Goal: Information Seeking & Learning: Learn about a topic

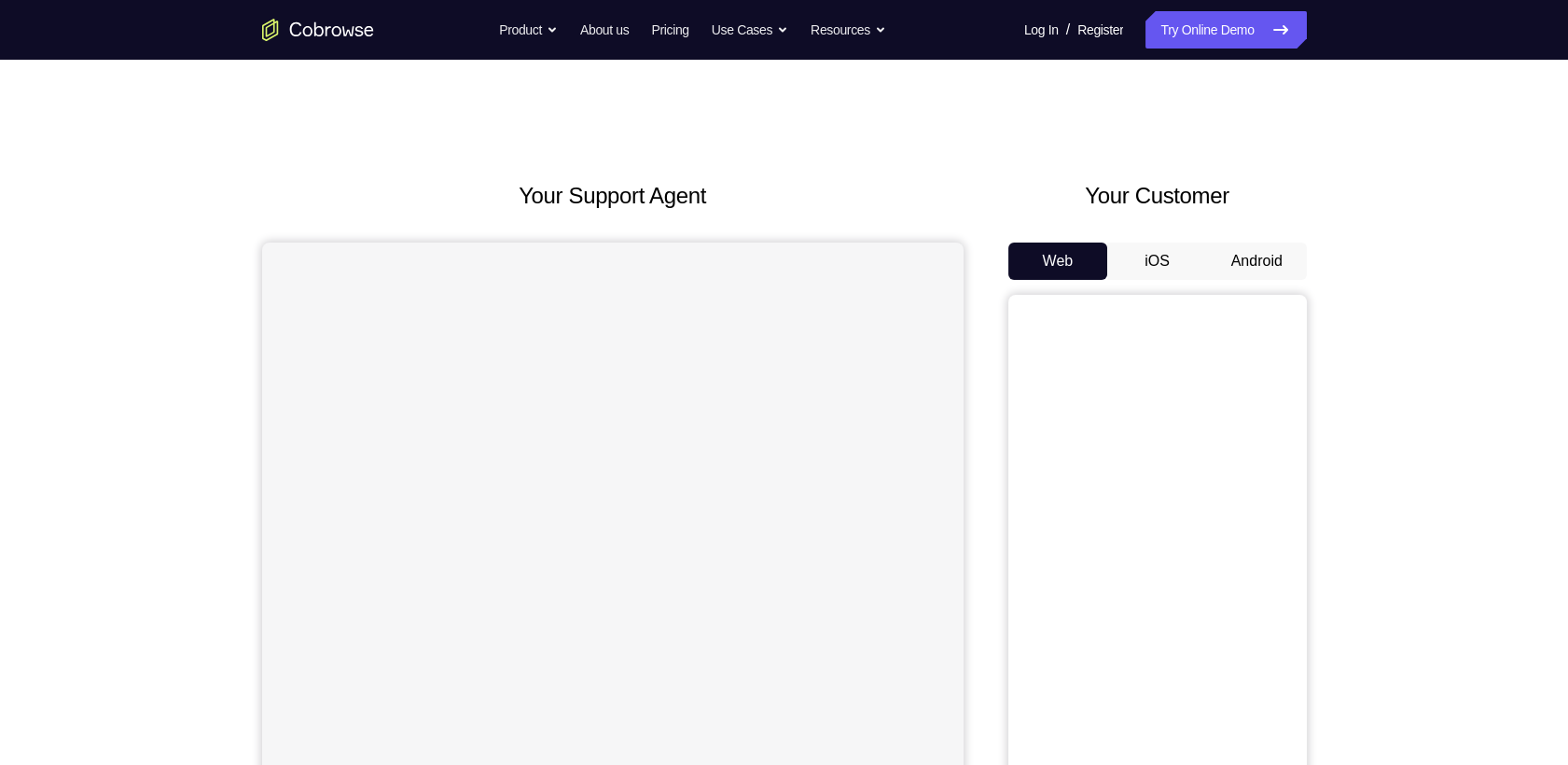
click at [1259, 243] on button "Android" at bounding box center [1257, 261] width 100 height 37
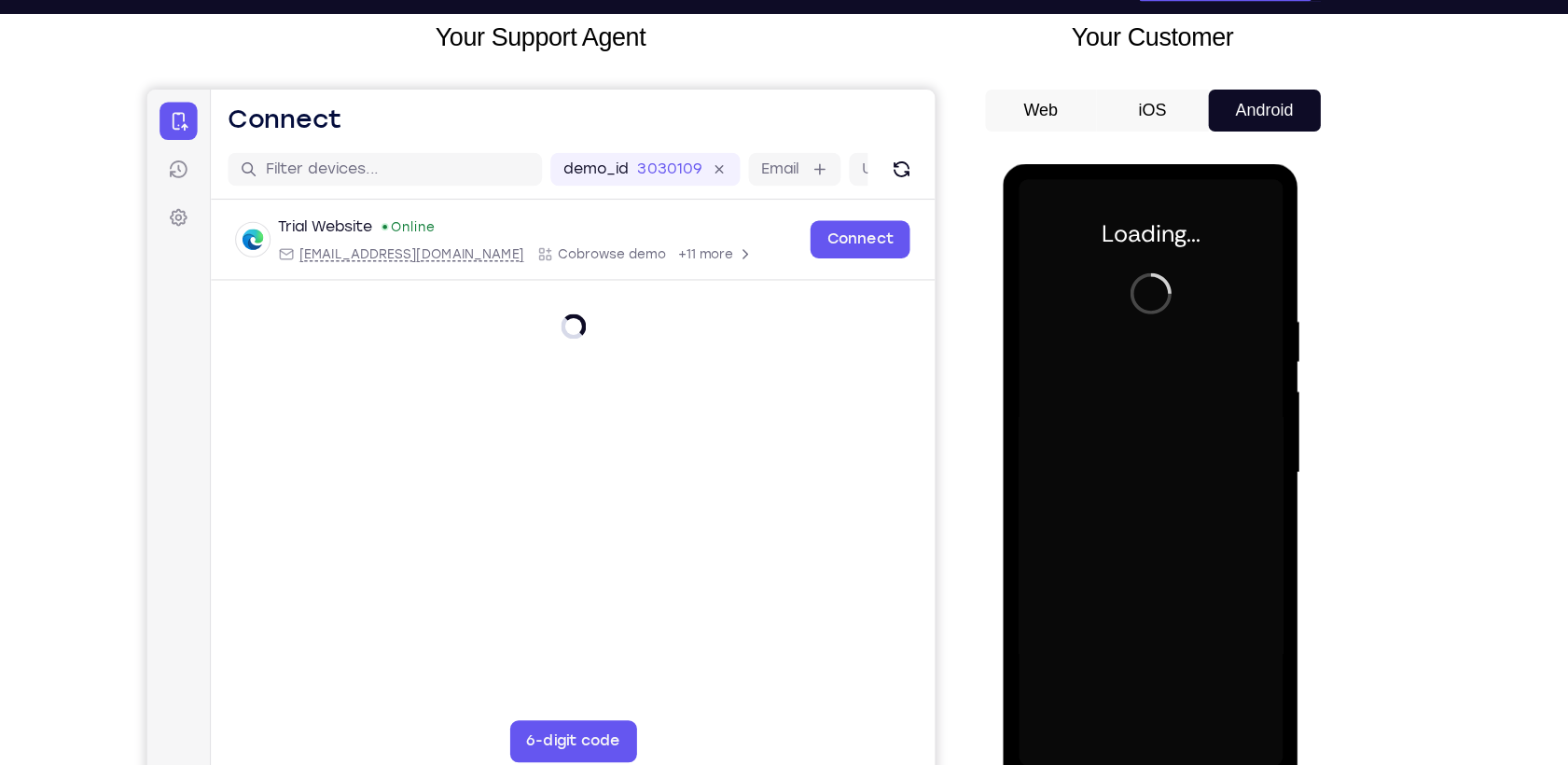
scroll to position [116, 0]
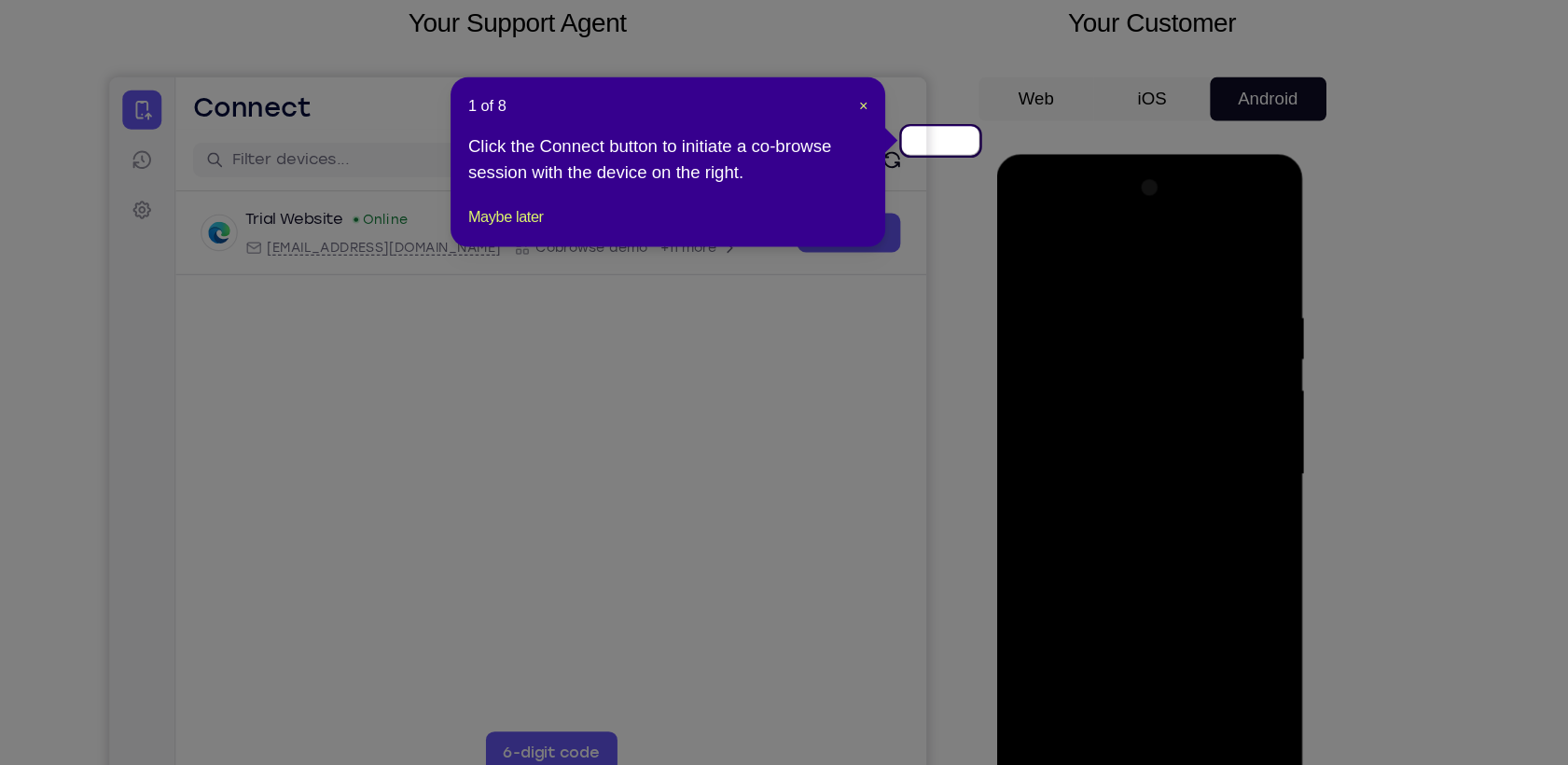
click at [908, 143] on header "1 of 8 ×" at bounding box center [742, 151] width 344 height 19
click at [910, 144] on span "×" at bounding box center [908, 151] width 7 height 15
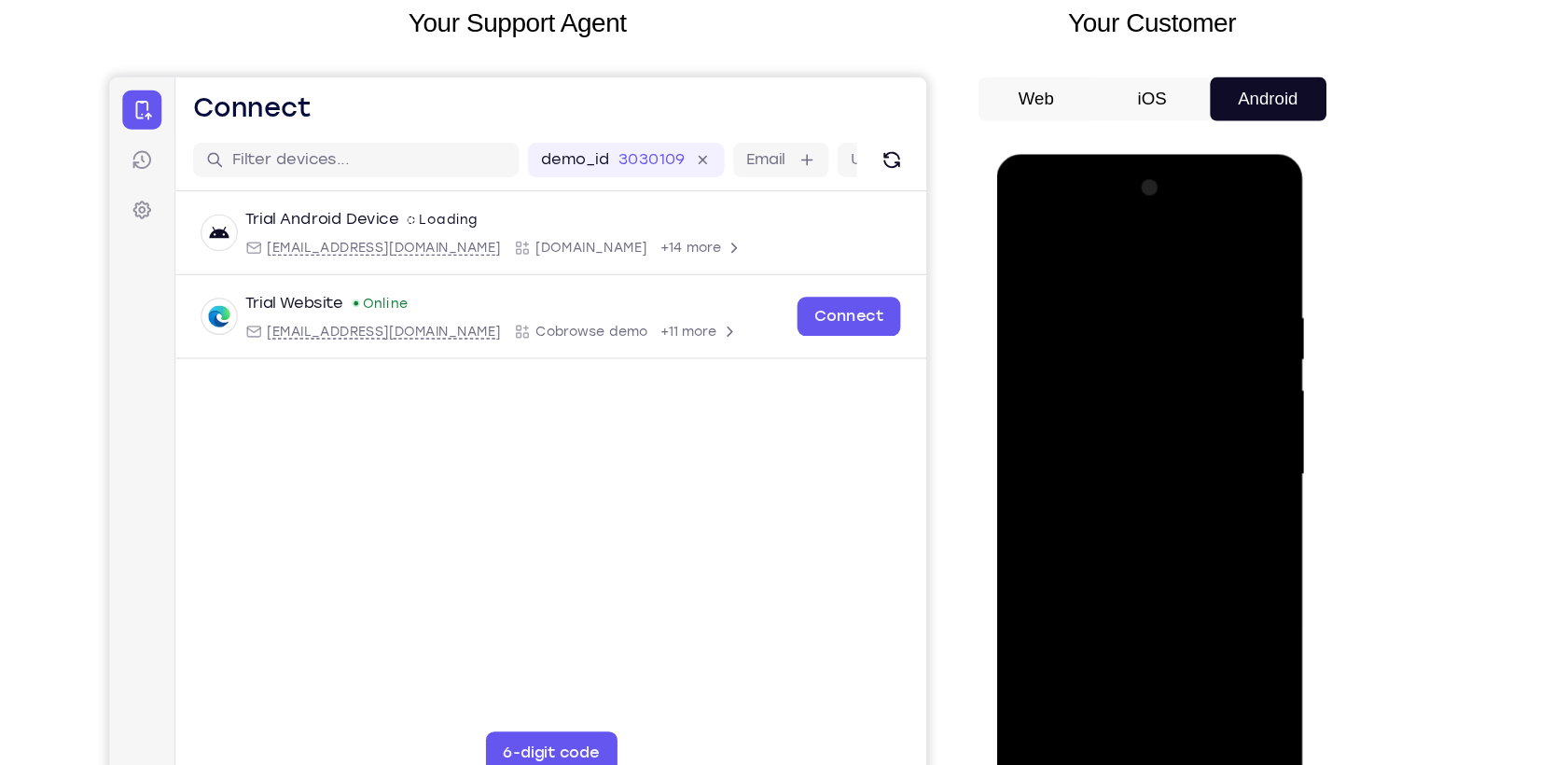
click at [1122, 672] on div at bounding box center [1127, 429] width 235 height 523
click at [1213, 596] on div at bounding box center [1127, 429] width 235 height 523
click at [1104, 266] on div at bounding box center [1127, 429] width 235 height 523
click at [1100, 247] on div at bounding box center [1127, 429] width 235 height 523
click at [1204, 411] on div at bounding box center [1127, 429] width 235 height 523
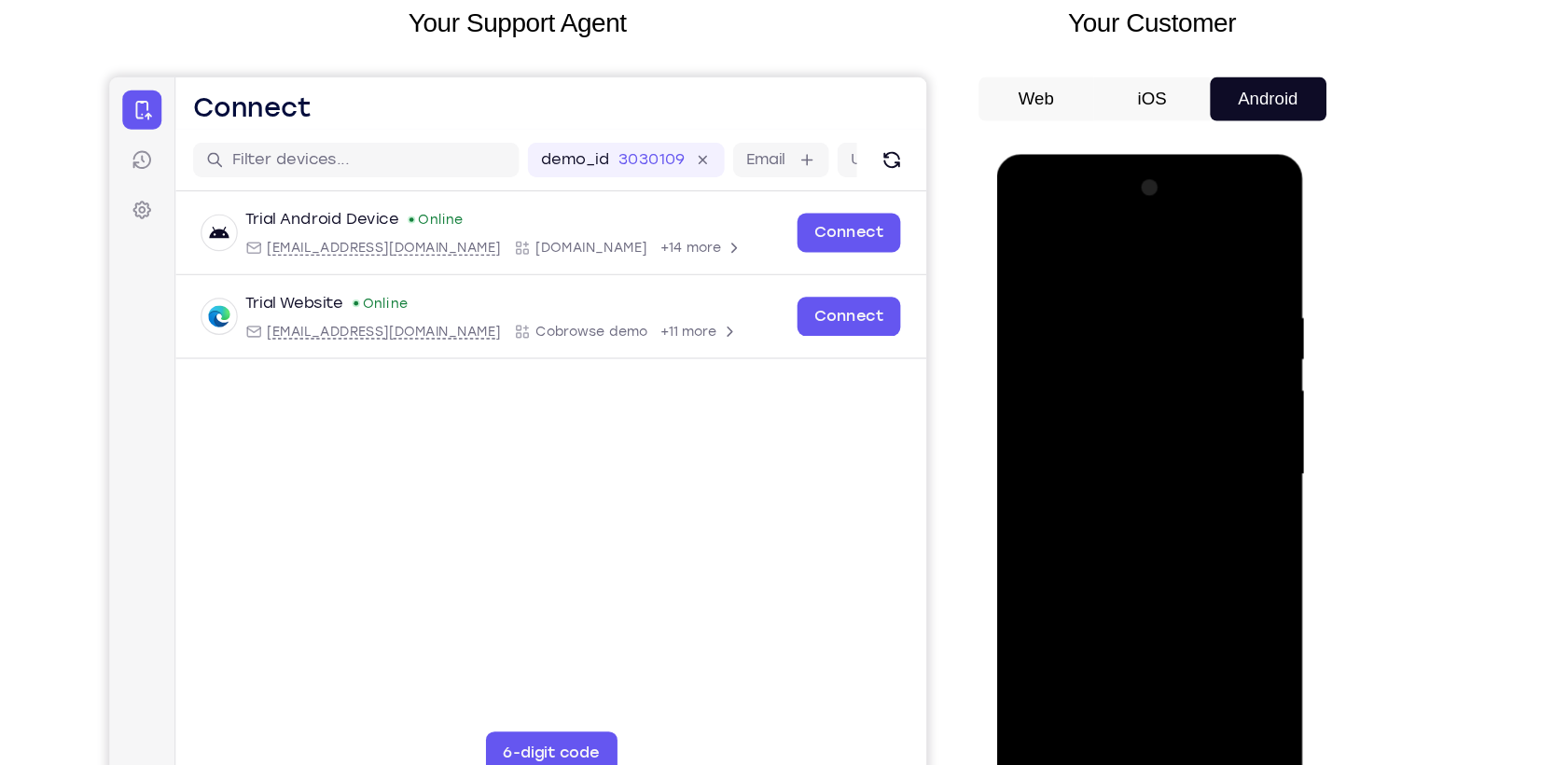
click at [1111, 473] on div at bounding box center [1127, 429] width 235 height 523
click at [1110, 465] on div at bounding box center [1127, 429] width 235 height 523
click at [1106, 390] on div at bounding box center [1127, 429] width 235 height 523
click at [1081, 347] on div at bounding box center [1127, 429] width 235 height 523
click at [1058, 382] on div at bounding box center [1127, 429] width 235 height 523
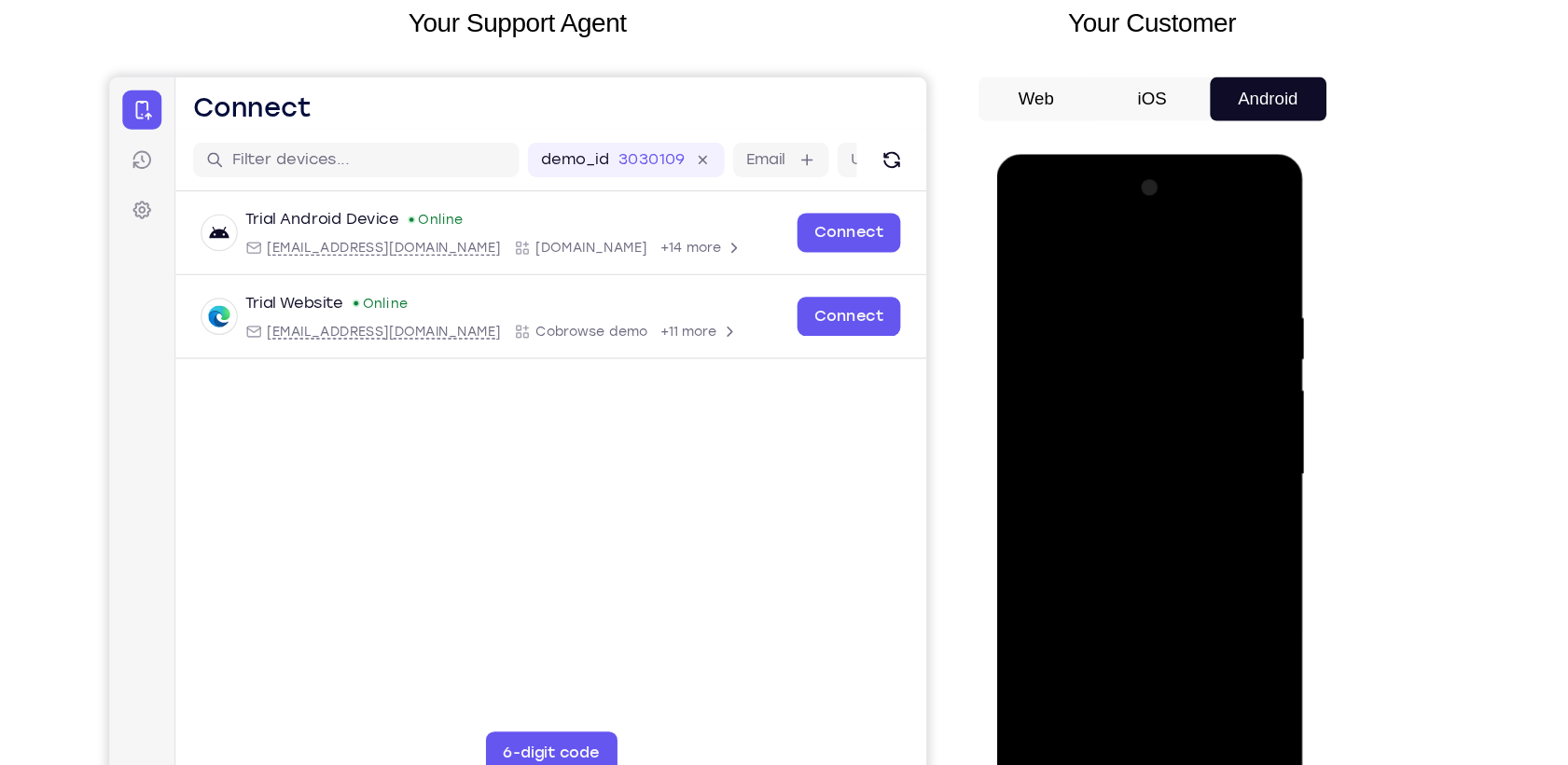
click at [1068, 435] on div at bounding box center [1127, 429] width 235 height 523
click at [1161, 483] on div at bounding box center [1127, 429] width 235 height 523
click at [1117, 506] on div at bounding box center [1127, 429] width 235 height 523
click at [1230, 505] on div at bounding box center [1127, 429] width 235 height 523
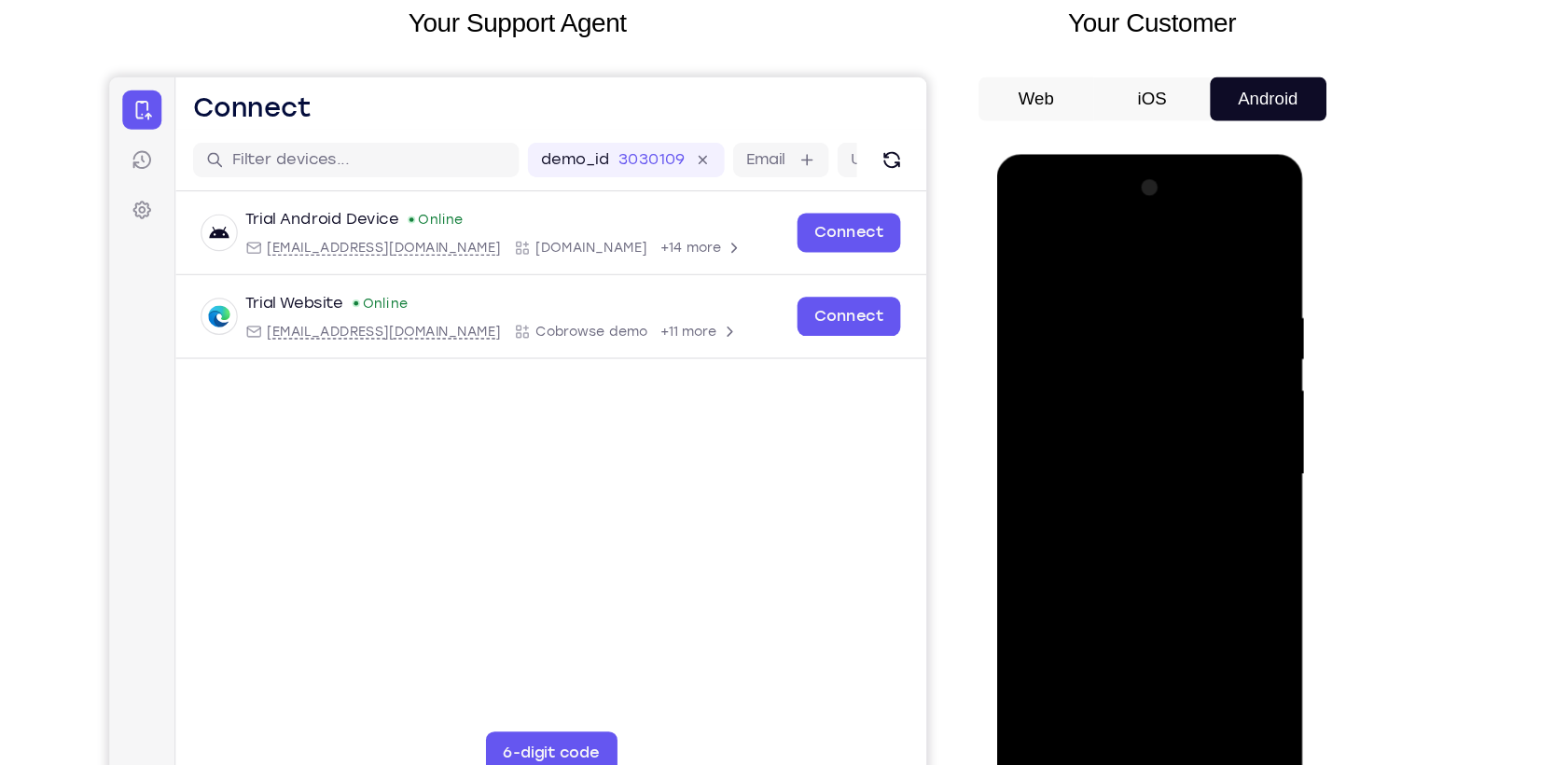
click at [1230, 505] on div at bounding box center [1127, 429] width 235 height 523
click at [1239, 503] on div at bounding box center [1127, 429] width 235 height 523
click at [1105, 289] on div at bounding box center [1127, 429] width 235 height 523
click at [1217, 257] on div at bounding box center [1127, 429] width 235 height 523
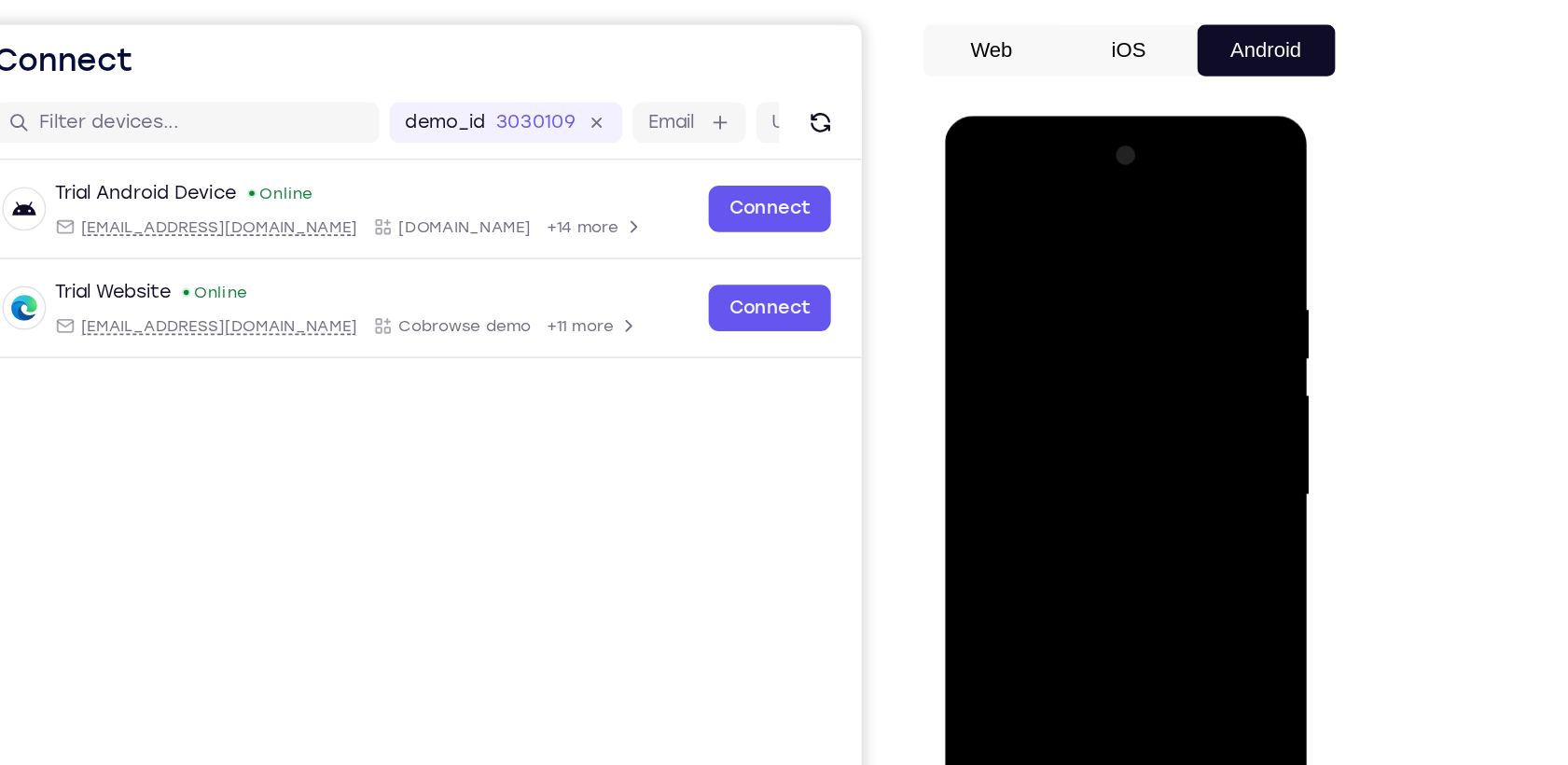
click at [1099, 240] on div at bounding box center [1076, 391] width 235 height 523
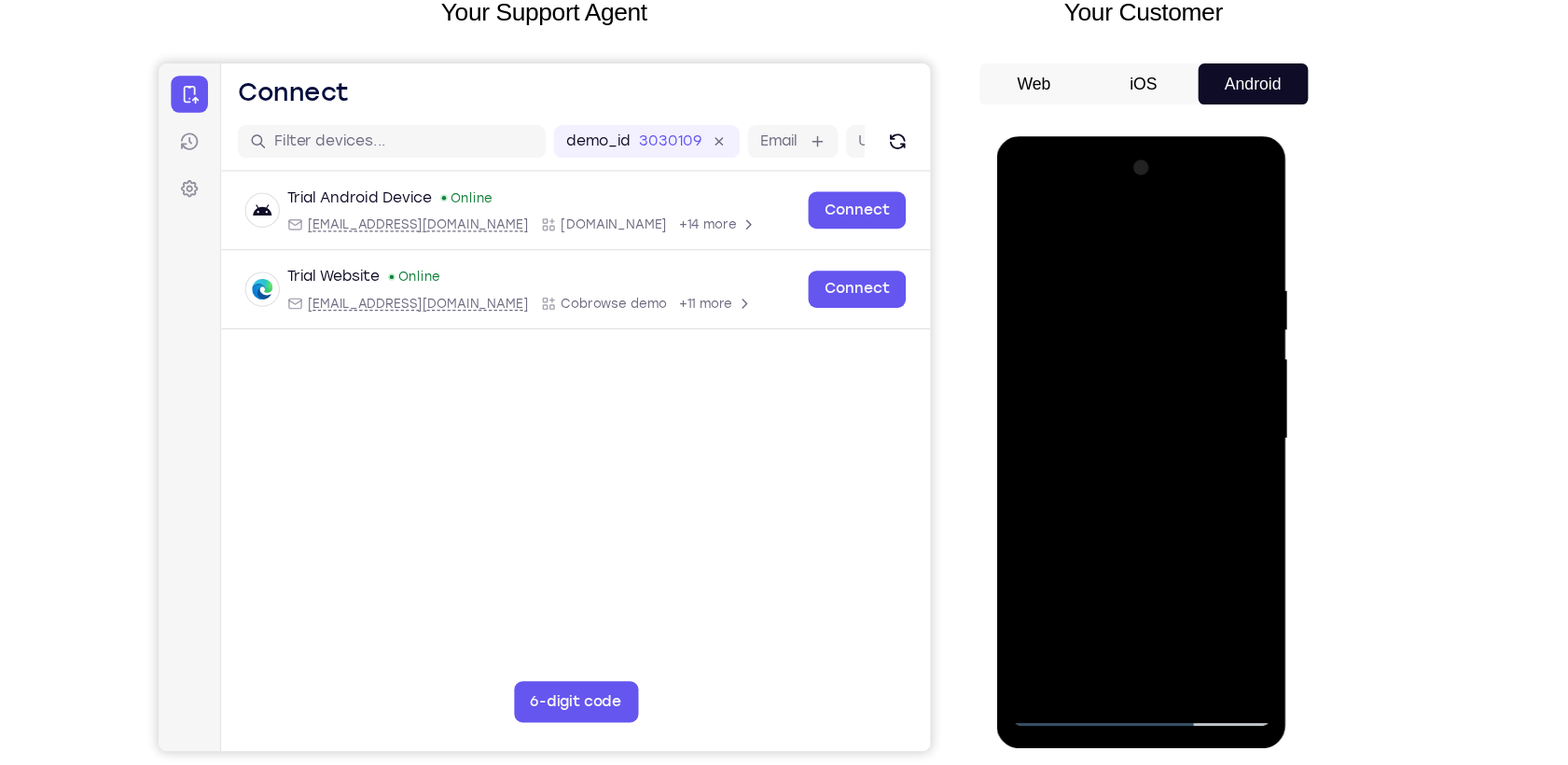
scroll to position [115, 0]
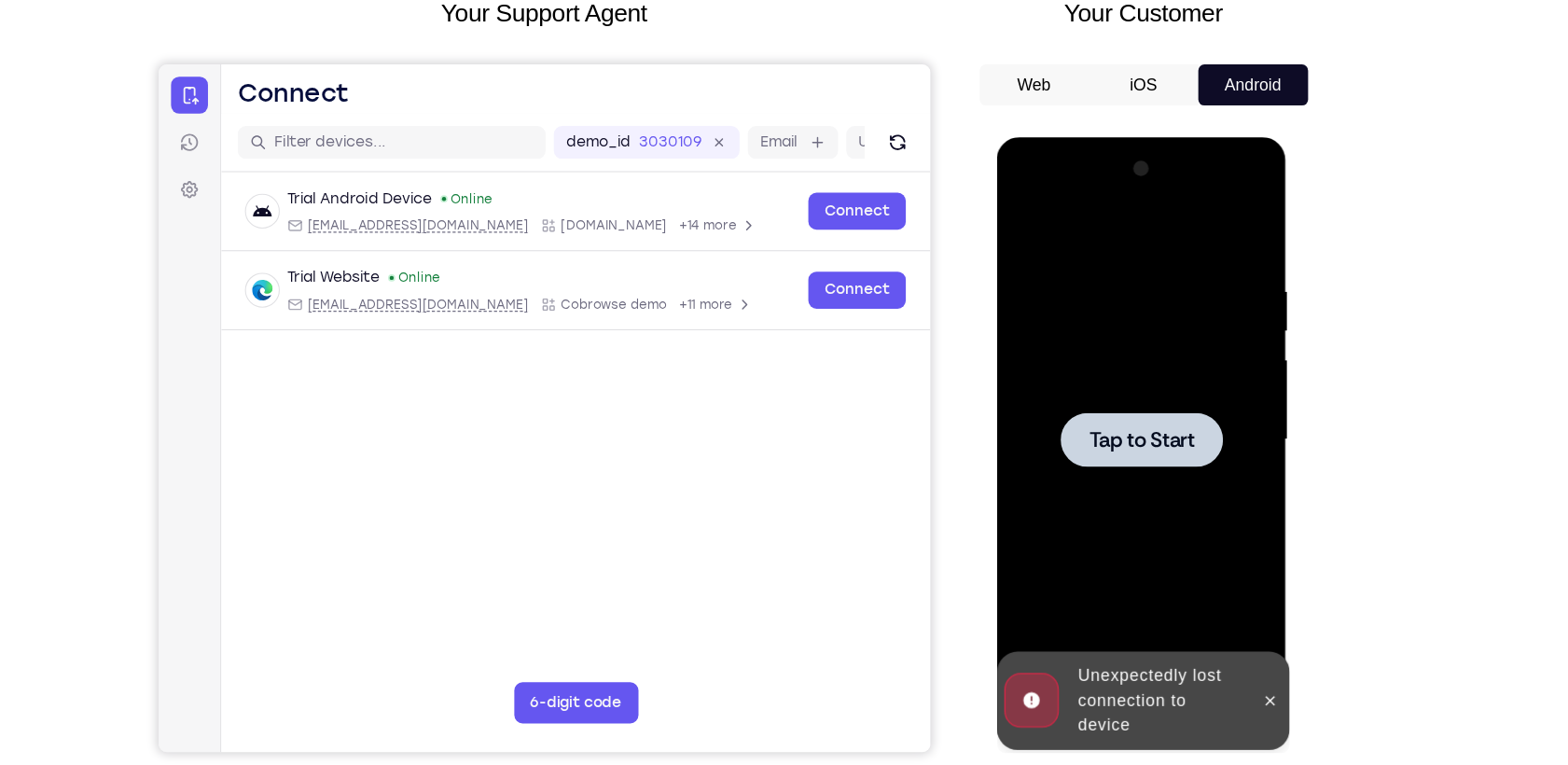
click at [1178, 443] on div at bounding box center [1128, 412] width 235 height 523
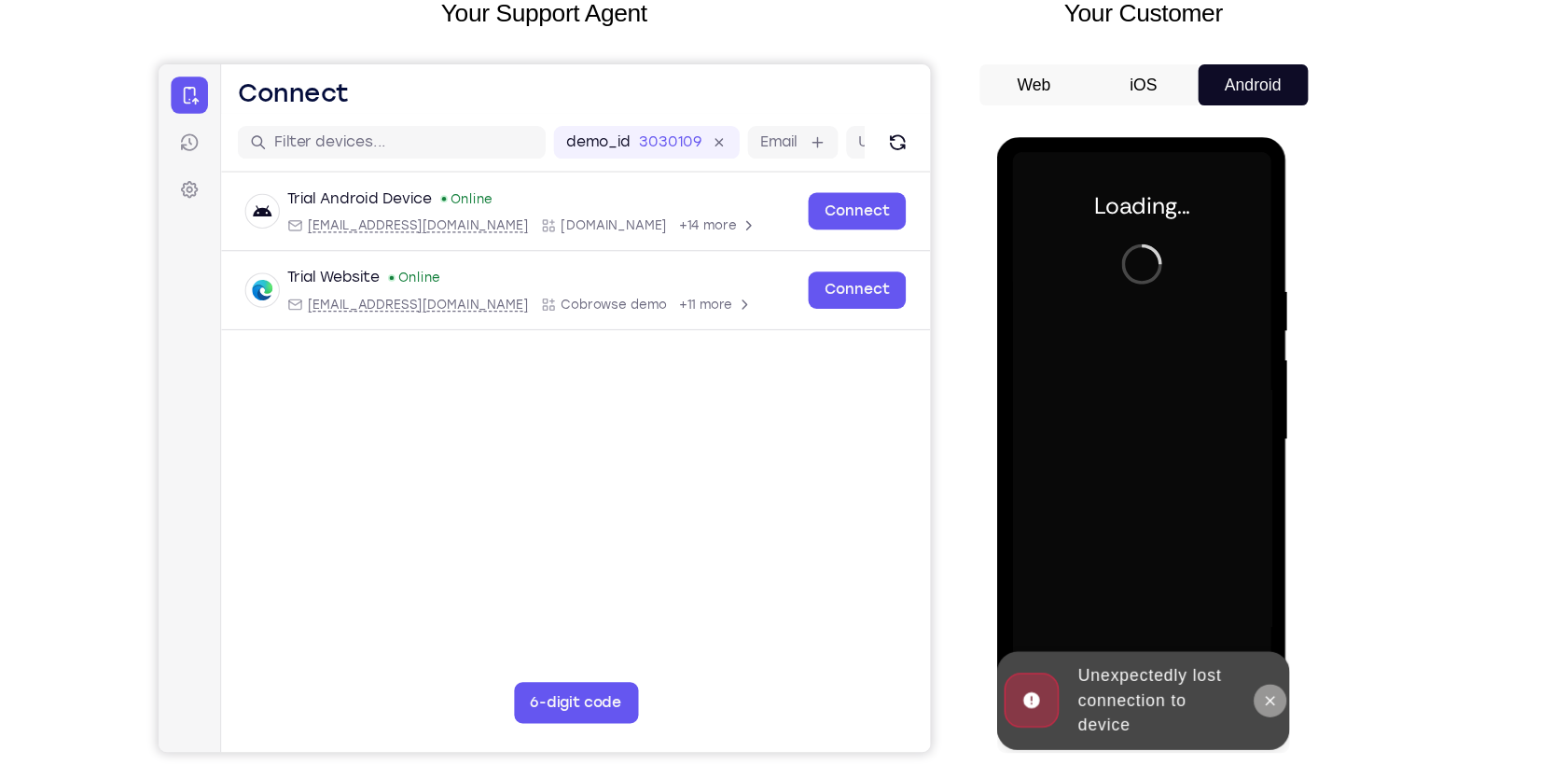
click at [1248, 657] on icon at bounding box center [1245, 649] width 15 height 15
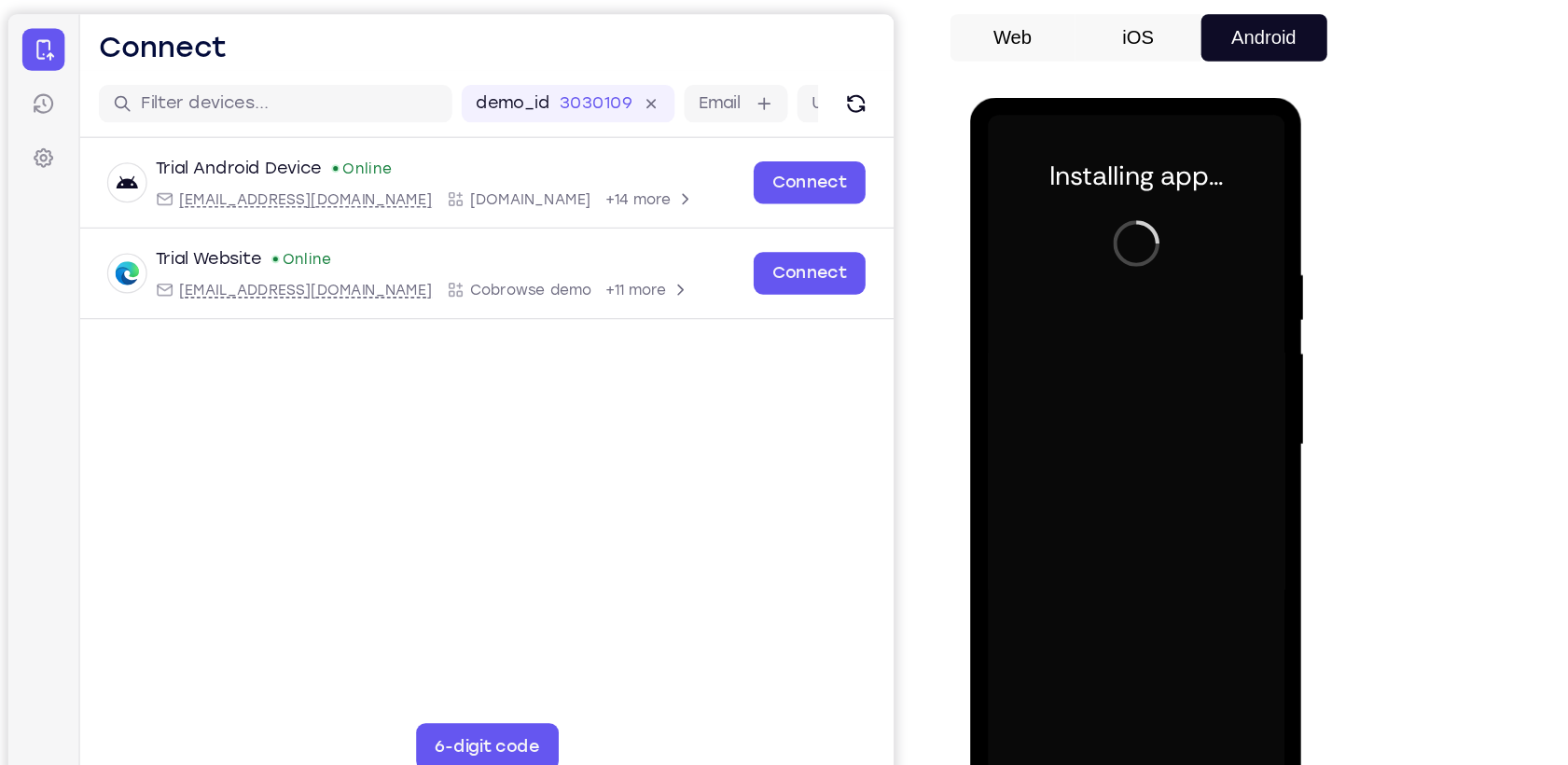
scroll to position [114, 0]
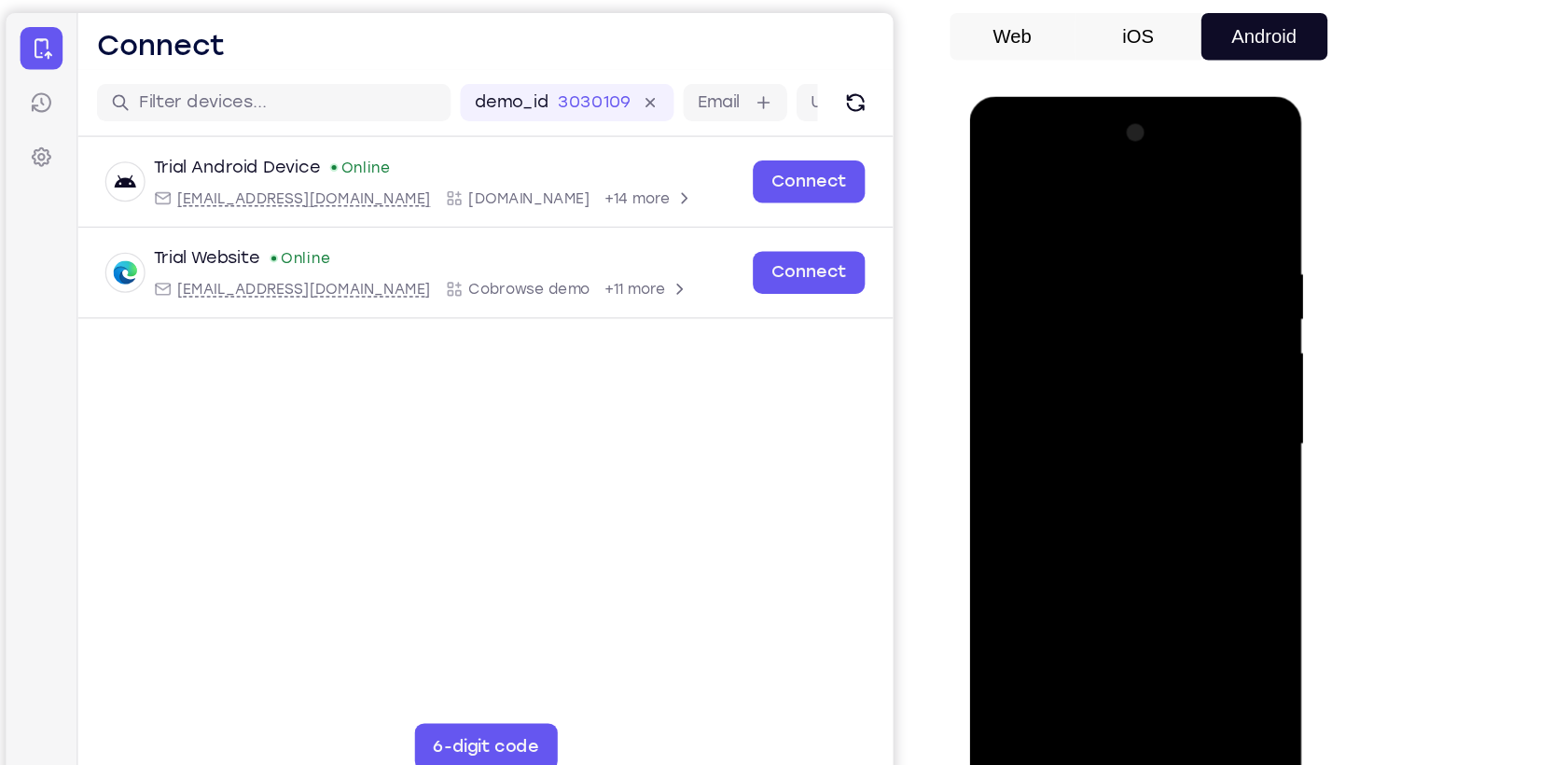
click at [1099, 621] on div at bounding box center [1101, 371] width 235 height 523
click at [1178, 531] on div at bounding box center [1101, 371] width 235 height 523
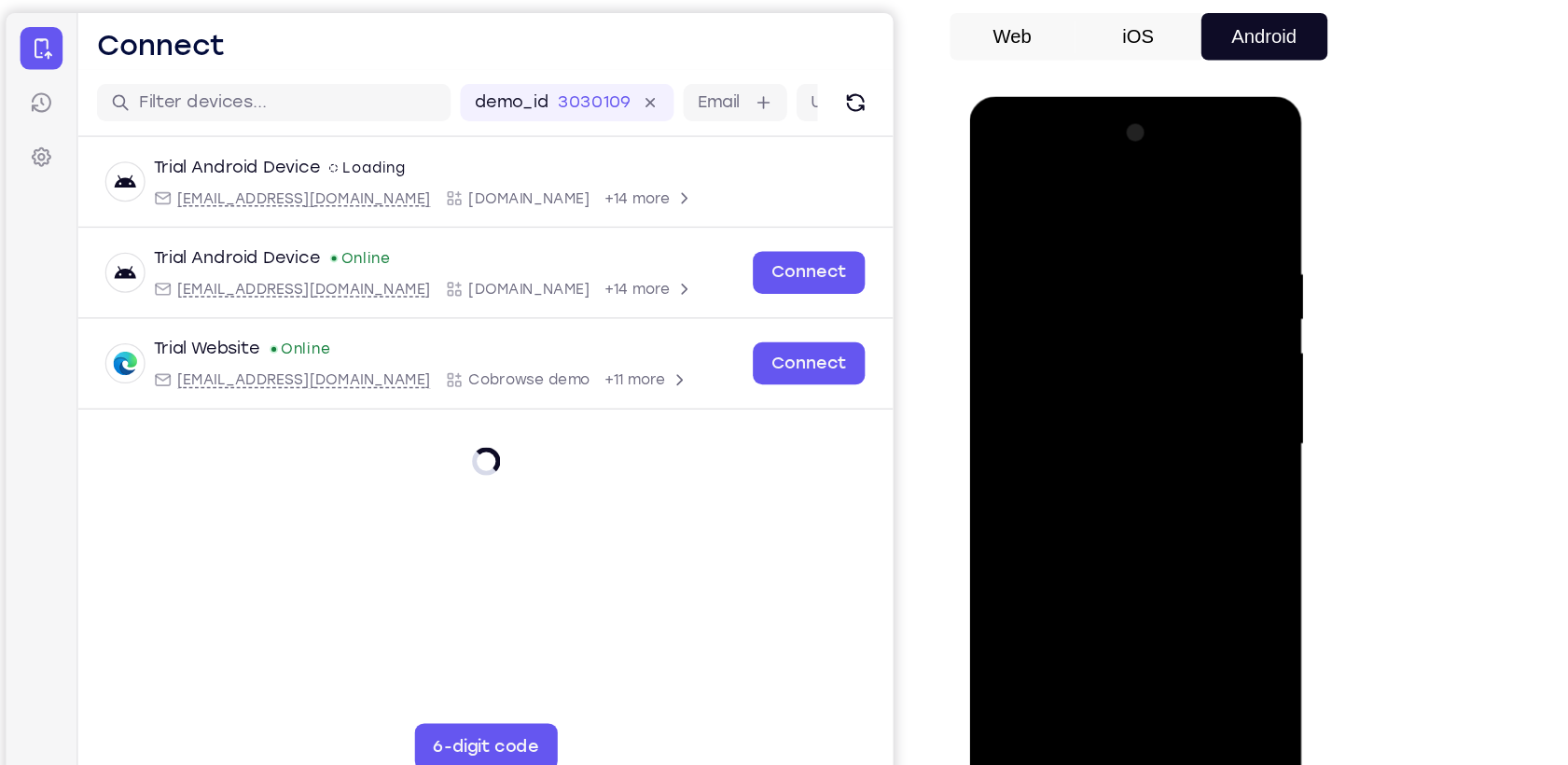
click at [1178, 531] on div at bounding box center [1101, 371] width 235 height 523
click at [1051, 204] on div at bounding box center [1101, 371] width 235 height 523
click at [1180, 376] on div at bounding box center [1101, 371] width 235 height 523
click at [1083, 403] on div at bounding box center [1101, 371] width 235 height 523
click at [1101, 351] on div at bounding box center [1101, 371] width 235 height 523
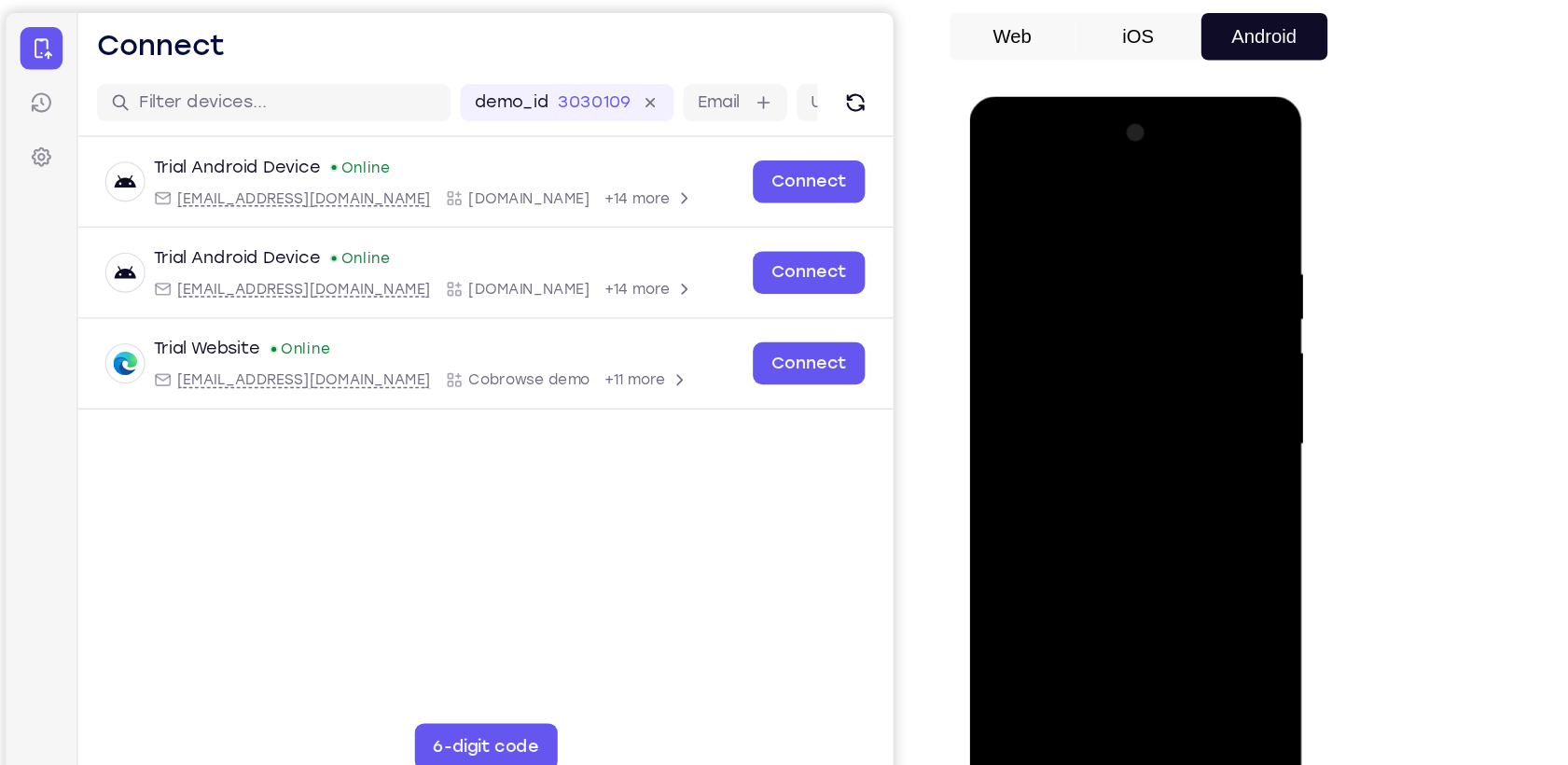
click at [1091, 344] on div at bounding box center [1101, 371] width 235 height 523
click at [1066, 368] on div at bounding box center [1101, 371] width 235 height 523
click at [1127, 432] on div at bounding box center [1101, 371] width 235 height 523
click at [1113, 428] on div at bounding box center [1101, 371] width 235 height 523
click at [1190, 395] on div at bounding box center [1101, 371] width 235 height 523
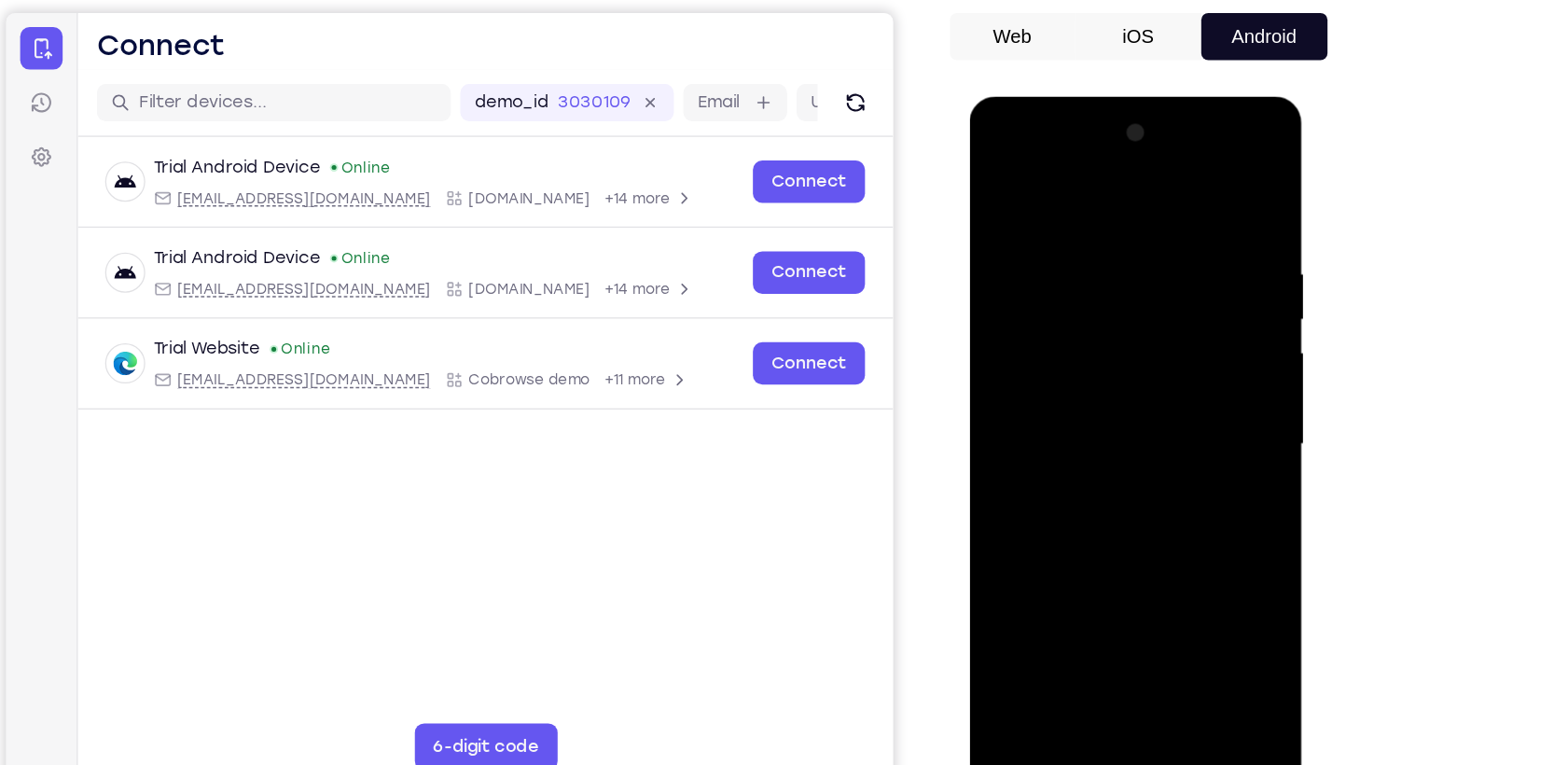
click at [1114, 362] on div at bounding box center [1101, 371] width 235 height 523
click at [1122, 428] on div at bounding box center [1101, 371] width 235 height 523
click at [1114, 425] on div at bounding box center [1101, 371] width 235 height 523
drag, startPoint x: 1017, startPoint y: 185, endPoint x: 1412, endPoint y: 163, distance: 395.6
click at [1236, 163] on html "Online web based iOS Simulators and Android Emulators. Run iPhone, iPad, Mobile…" at bounding box center [1103, 376] width 266 height 560
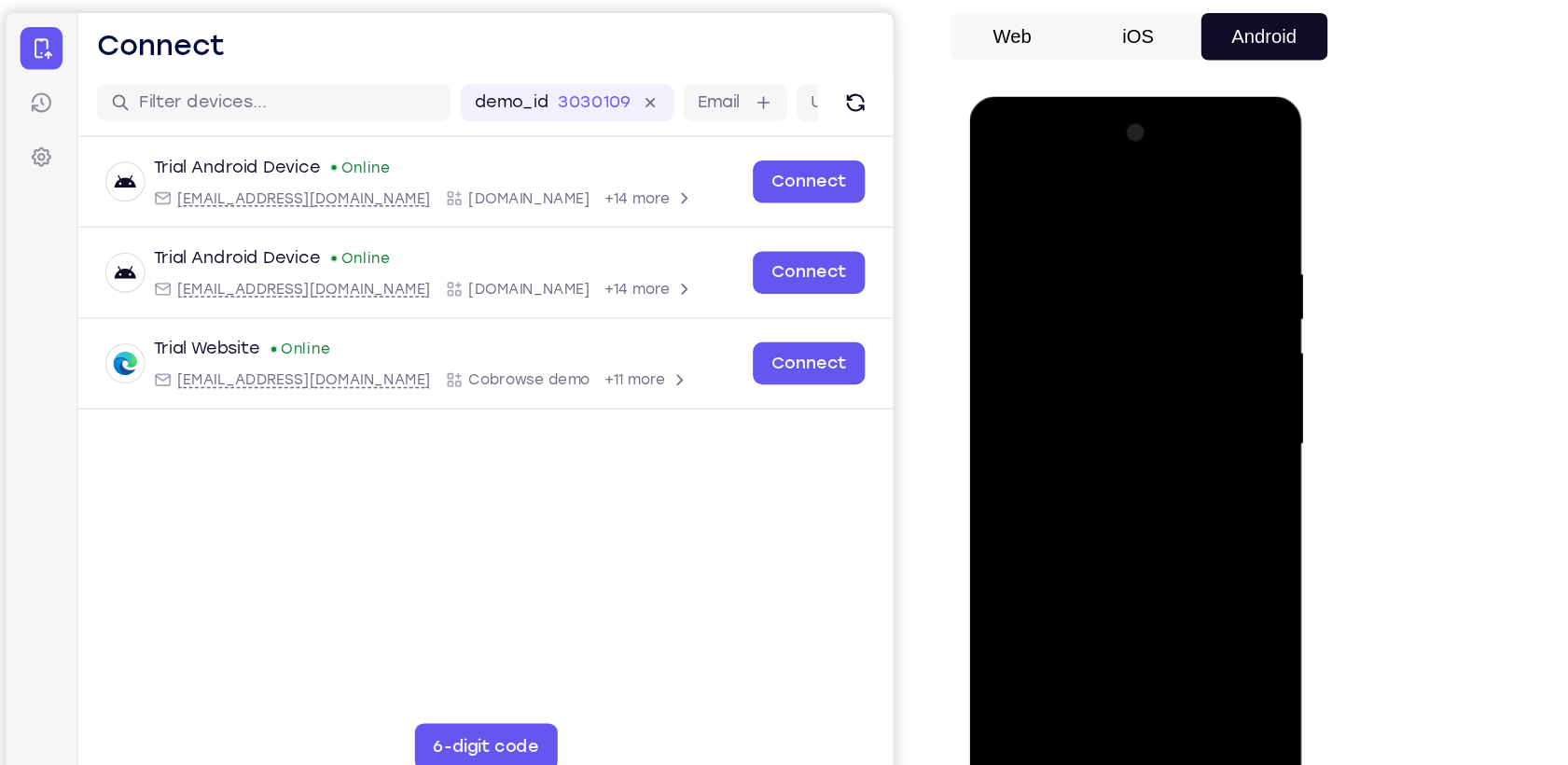
drag, startPoint x: 1101, startPoint y: 190, endPoint x: 1112, endPoint y: 457, distance: 267.2
click at [1112, 457] on div at bounding box center [1101, 371] width 235 height 523
click at [1206, 421] on div at bounding box center [1101, 371] width 235 height 523
drag, startPoint x: 1145, startPoint y: 556, endPoint x: 1156, endPoint y: 395, distance: 161.4
click at [1156, 395] on div at bounding box center [1101, 371] width 235 height 523
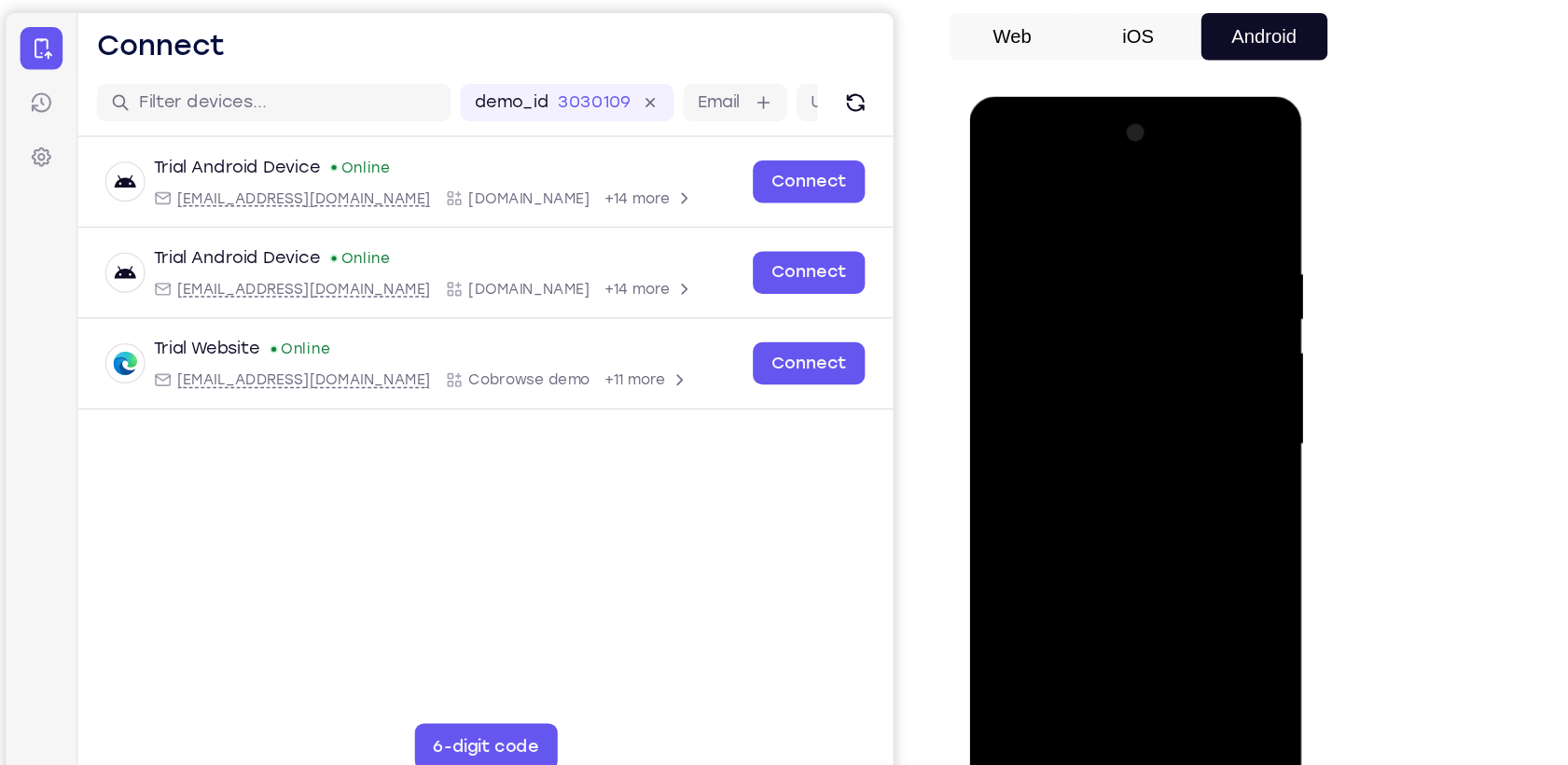
click at [1002, 390] on div at bounding box center [1101, 371] width 235 height 523
drag, startPoint x: 1105, startPoint y: 395, endPoint x: 1089, endPoint y: 620, distance: 225.6
click at [1089, 620] on div at bounding box center [1101, 371] width 235 height 523
click at [1078, 219] on div at bounding box center [1101, 371] width 235 height 523
click at [1174, 583] on div at bounding box center [1101, 371] width 235 height 523
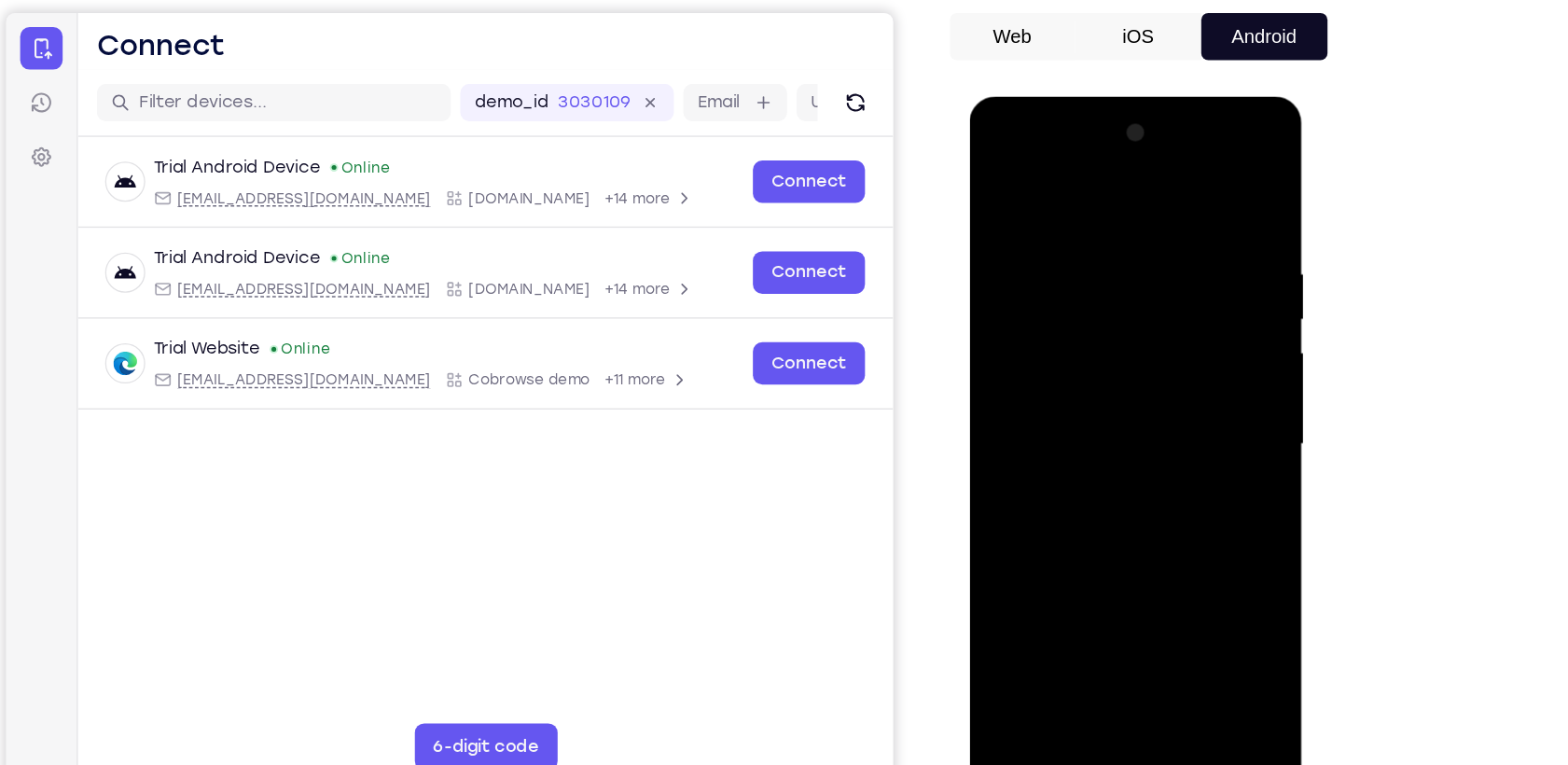
click at [1195, 193] on div at bounding box center [1101, 371] width 235 height 523
drag, startPoint x: 1191, startPoint y: 233, endPoint x: 1038, endPoint y: 237, distance: 153.1
click at [1038, 237] on div at bounding box center [1101, 371] width 235 height 523
drag, startPoint x: 1198, startPoint y: 236, endPoint x: 1032, endPoint y: 238, distance: 166.0
click at [1032, 238] on div at bounding box center [1101, 371] width 235 height 523
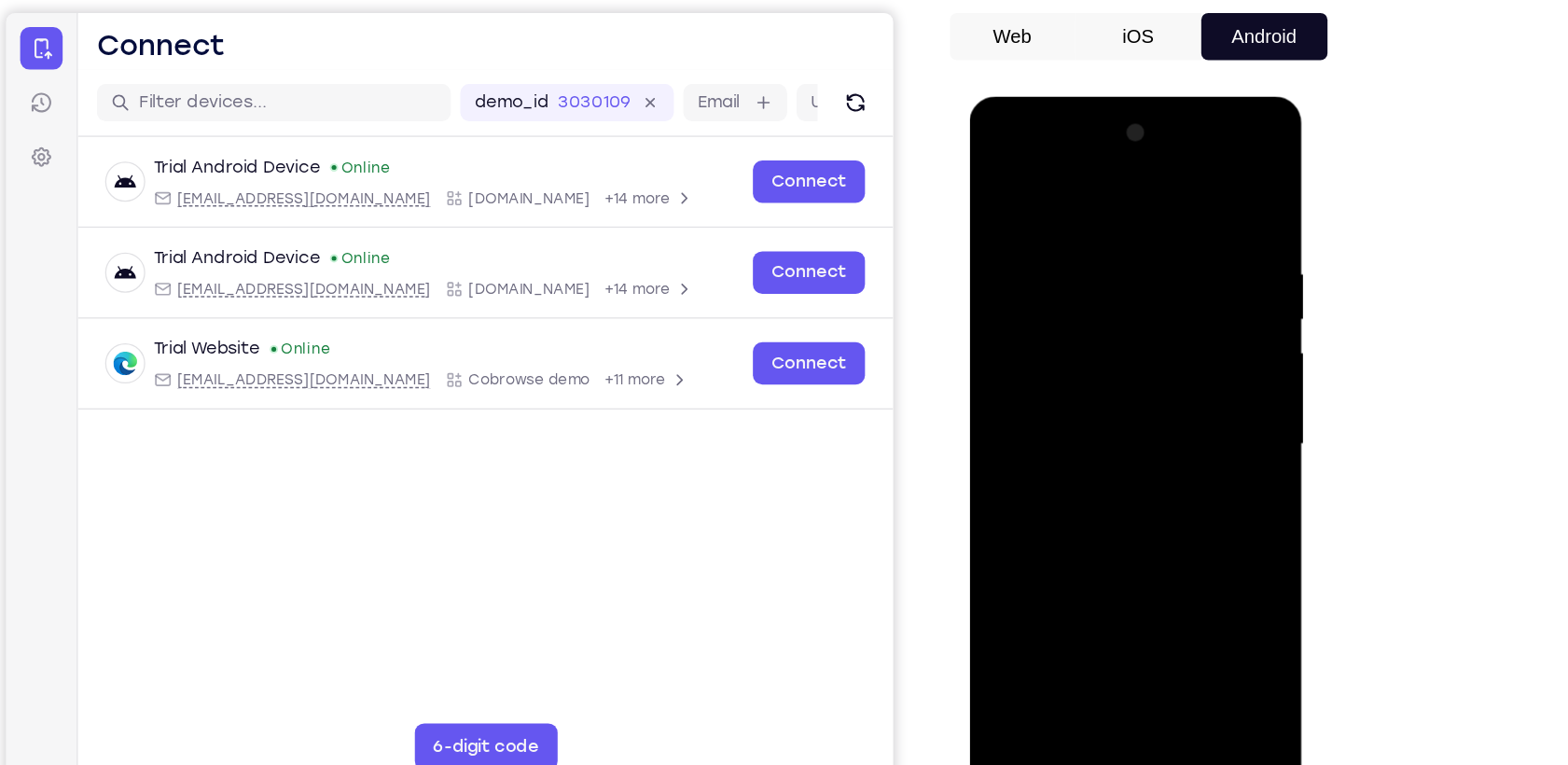
drag, startPoint x: 1199, startPoint y: 227, endPoint x: 1035, endPoint y: 241, distance: 164.6
click at [1035, 241] on div at bounding box center [1101, 371] width 235 height 523
click at [1055, 599] on div at bounding box center [1101, 371] width 235 height 523
click at [1042, 182] on div at bounding box center [1101, 371] width 235 height 523
click at [1010, 251] on div at bounding box center [1101, 371] width 235 height 523
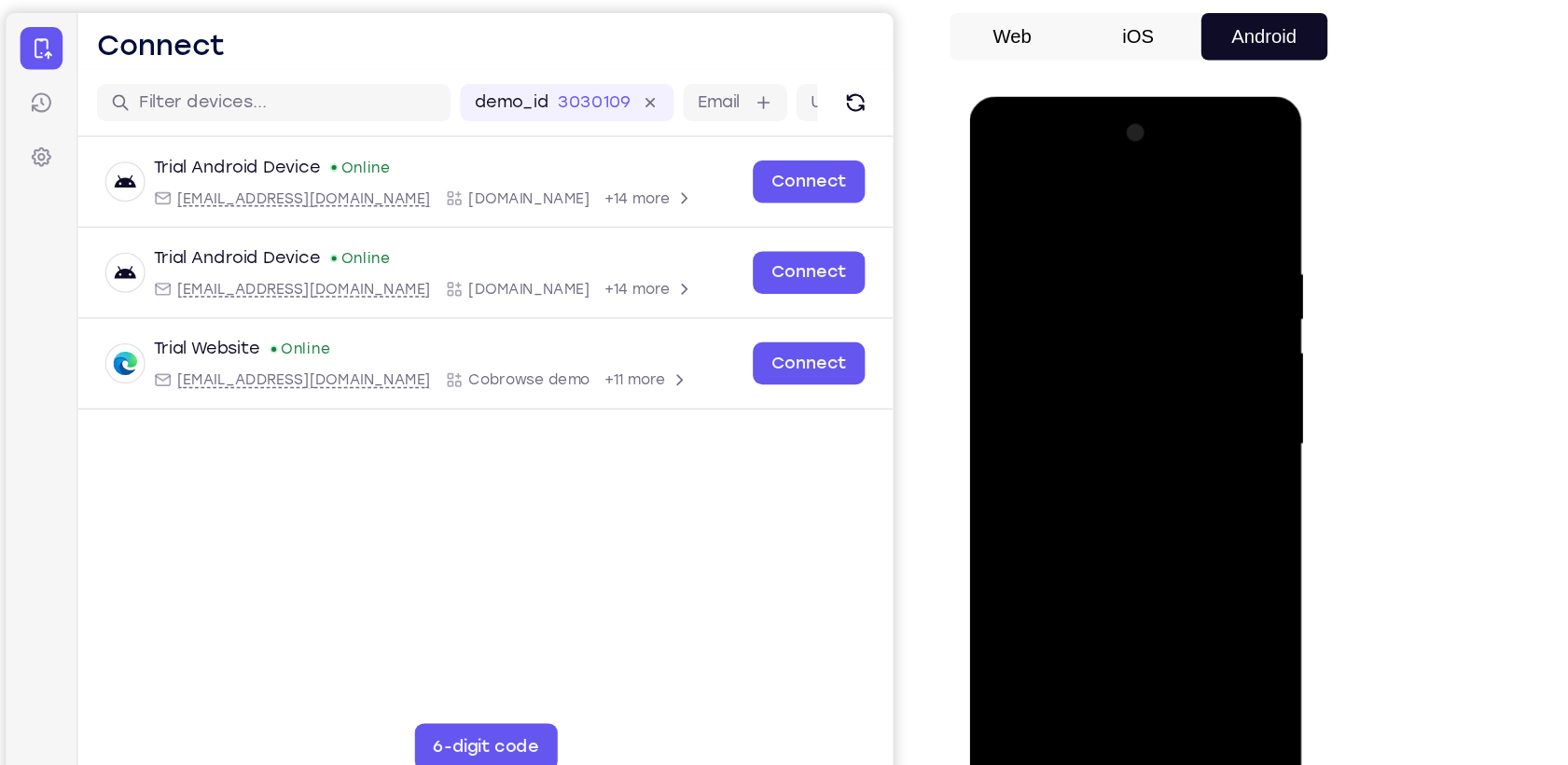
click at [1196, 196] on div at bounding box center [1101, 371] width 235 height 523
click at [1052, 217] on div at bounding box center [1101, 371] width 235 height 523
click at [1146, 585] on div at bounding box center [1101, 371] width 235 height 523
click at [1109, 470] on div at bounding box center [1101, 371] width 235 height 523
click at [1209, 274] on div at bounding box center [1101, 371] width 235 height 523
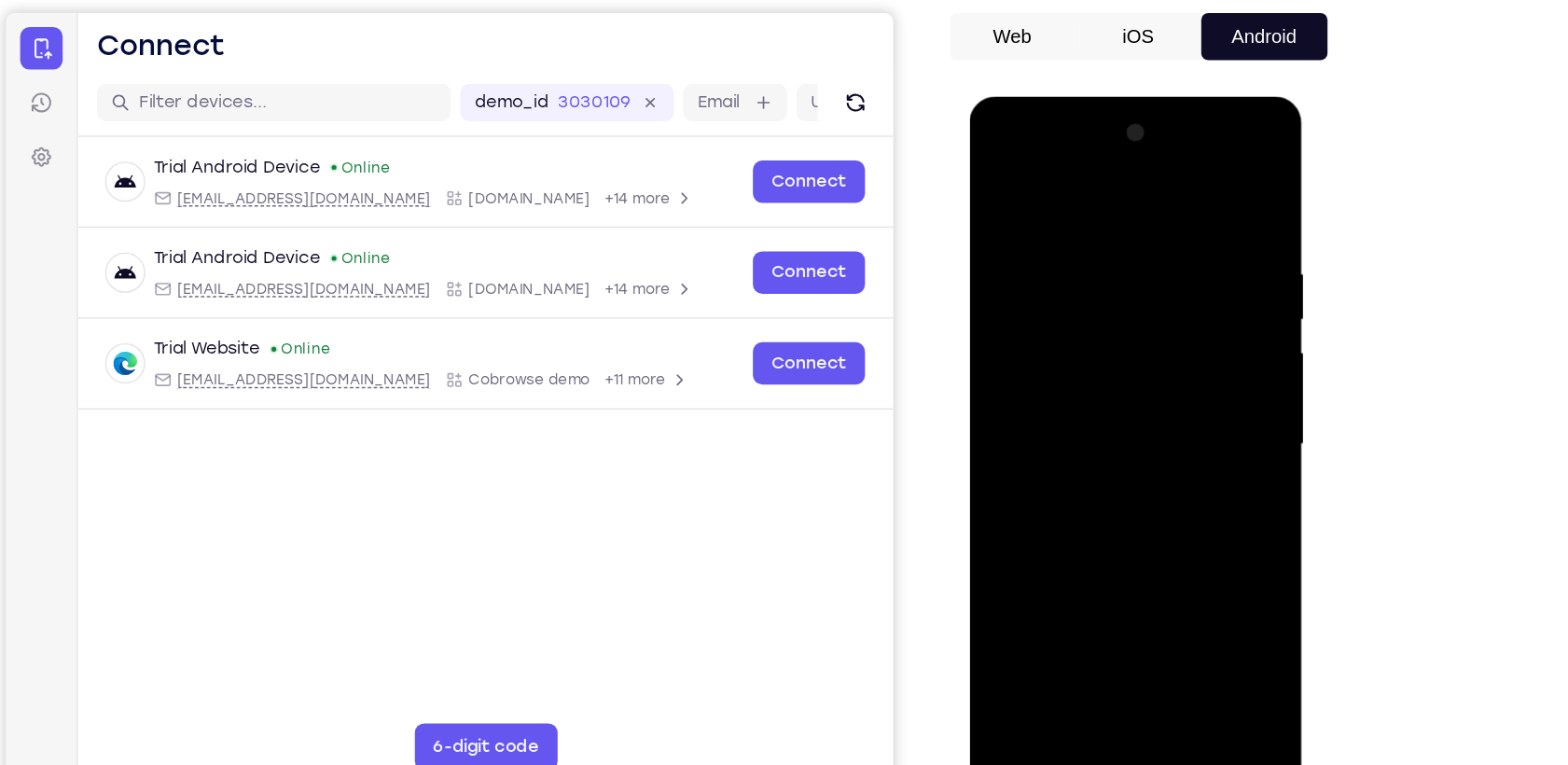
click at [1209, 274] on div at bounding box center [1101, 371] width 235 height 523
click at [1004, 176] on div at bounding box center [1101, 371] width 235 height 523
click at [1123, 215] on div at bounding box center [1101, 371] width 235 height 523
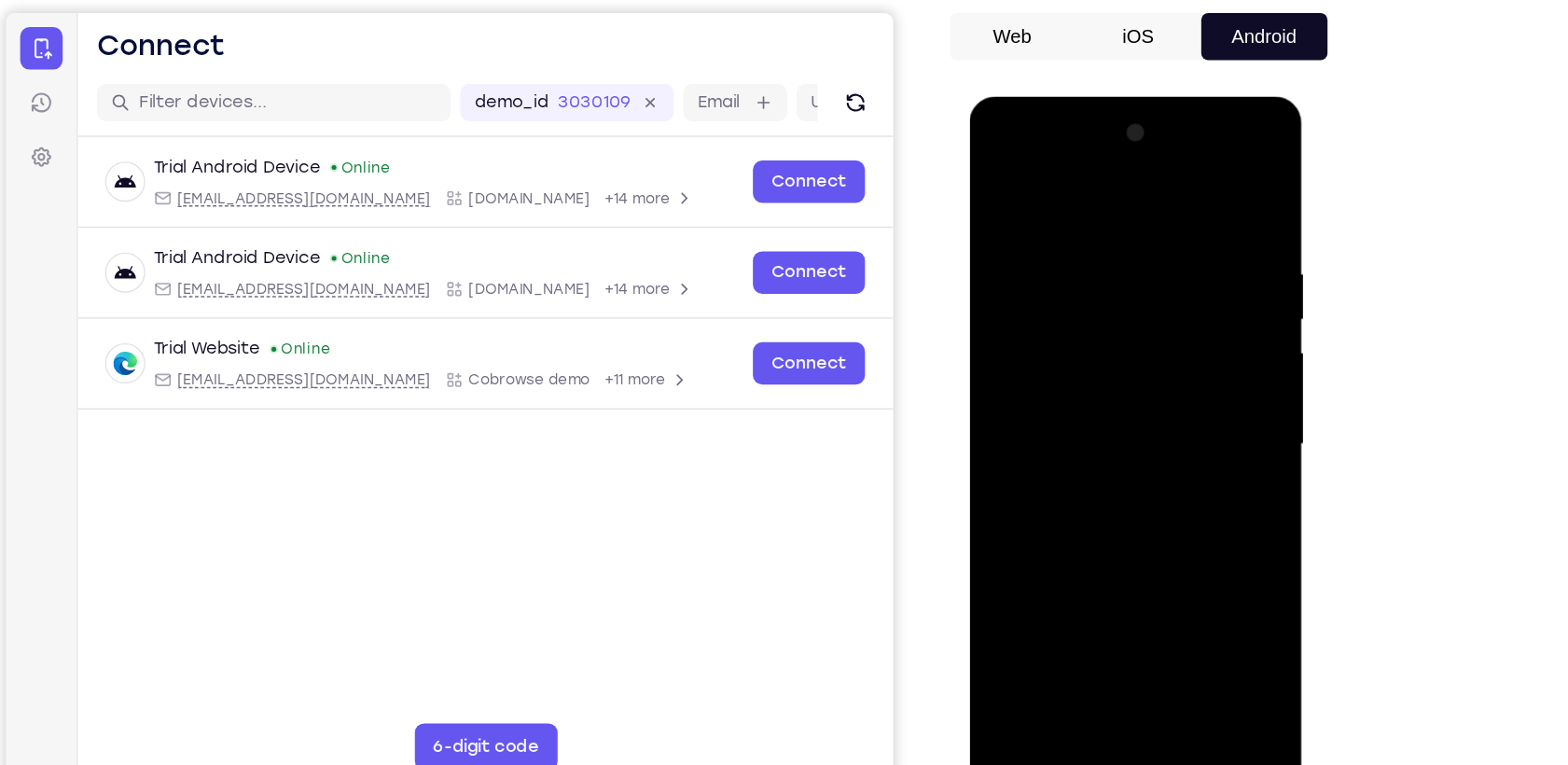
click at [1185, 298] on div at bounding box center [1101, 371] width 235 height 523
click at [1194, 193] on div at bounding box center [1101, 371] width 235 height 523
drag, startPoint x: 1109, startPoint y: 192, endPoint x: 1103, endPoint y: 454, distance: 262.1
click at [1103, 454] on div at bounding box center [1101, 371] width 235 height 523
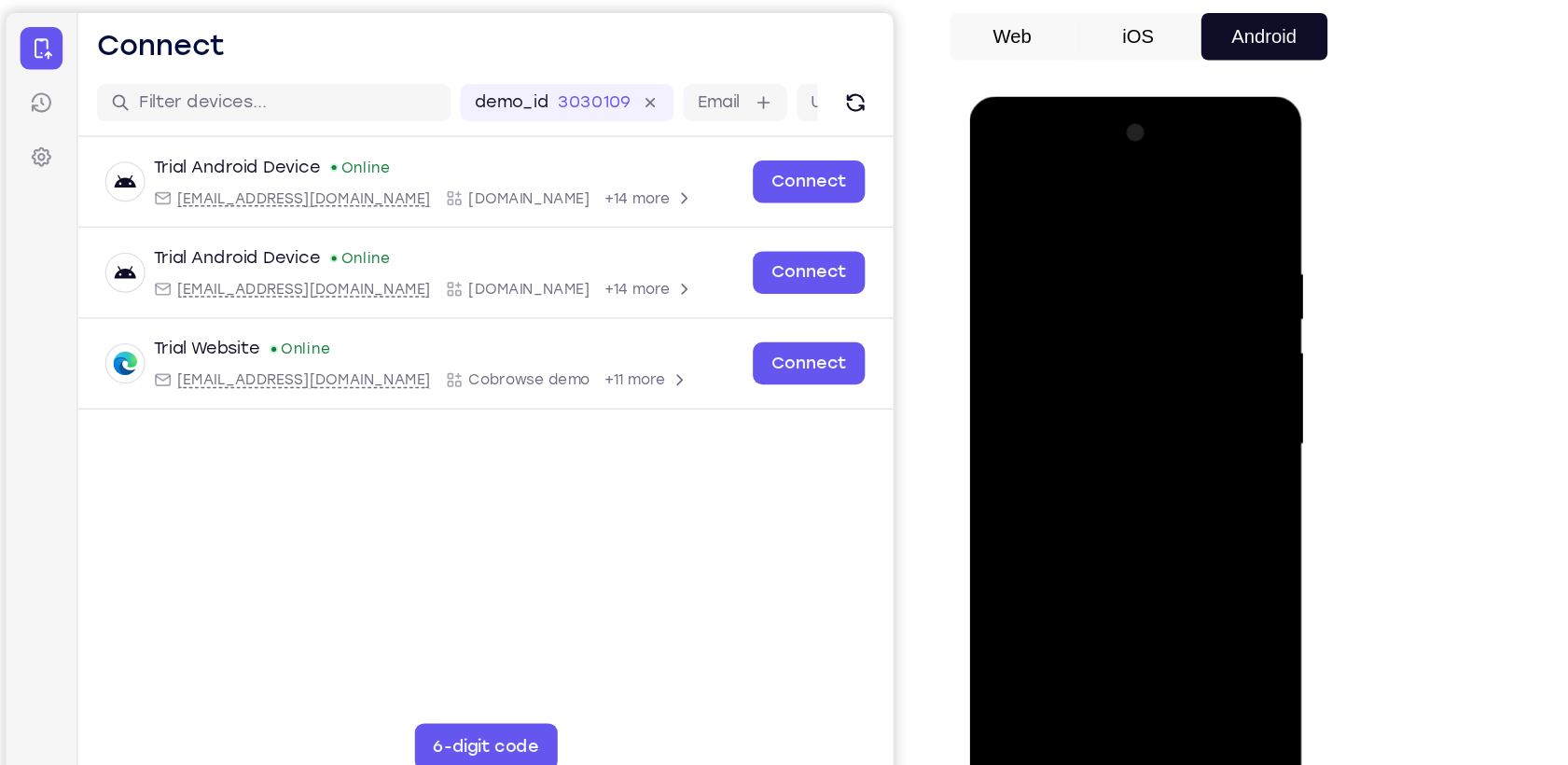
click at [1123, 234] on div at bounding box center [1101, 371] width 235 height 523
click at [1193, 196] on div at bounding box center [1101, 371] width 235 height 523
click at [1189, 214] on div at bounding box center [1101, 371] width 235 height 523
click at [1192, 237] on div at bounding box center [1101, 371] width 235 height 523
click at [1203, 200] on div at bounding box center [1101, 371] width 235 height 523
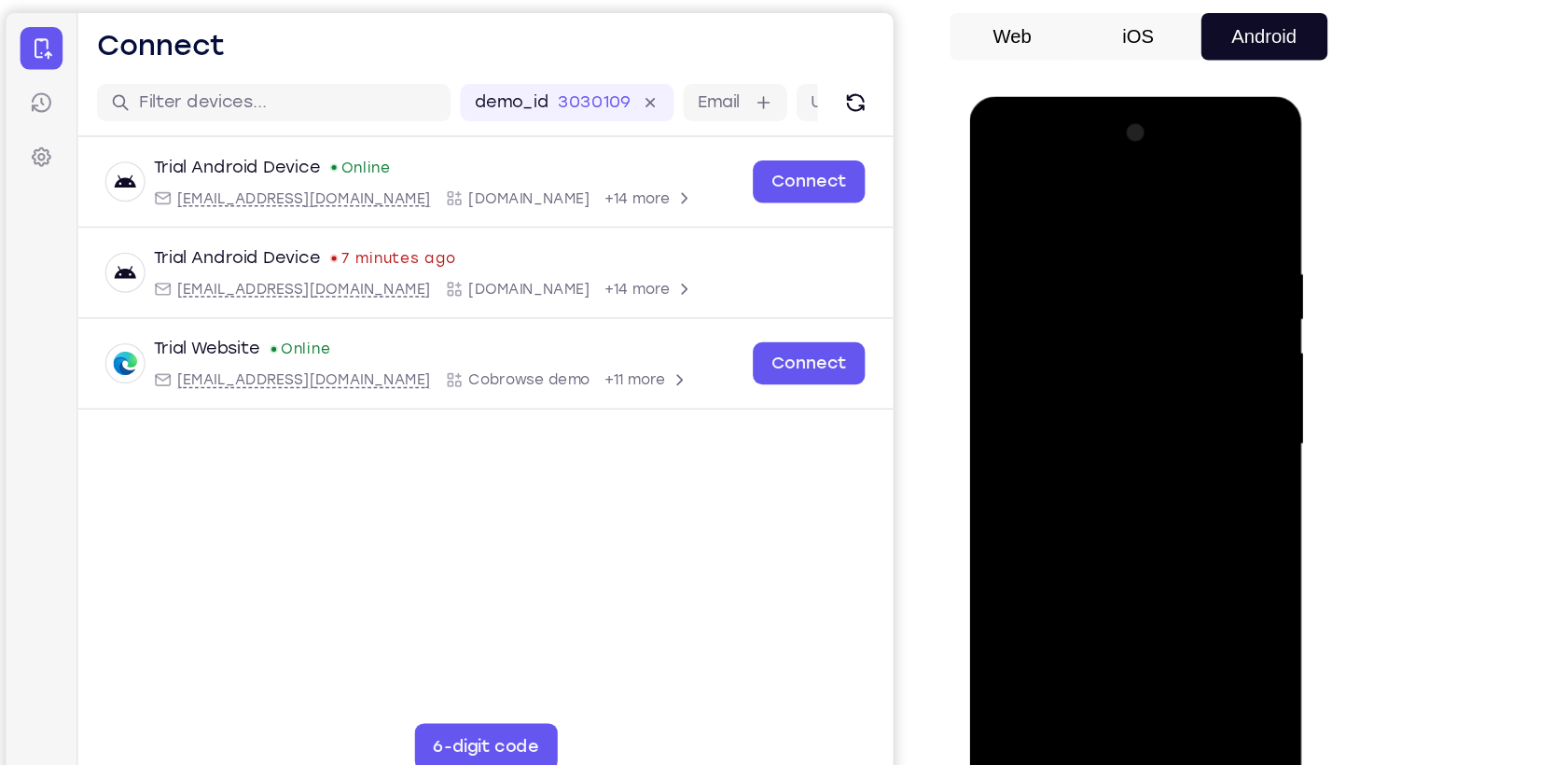
drag, startPoint x: 1191, startPoint y: 241, endPoint x: 1041, endPoint y: 251, distance: 150.3
click at [1041, 251] on div at bounding box center [1101, 371] width 235 height 523
click at [1165, 227] on div at bounding box center [1101, 371] width 235 height 523
click at [1200, 287] on div at bounding box center [1101, 371] width 235 height 523
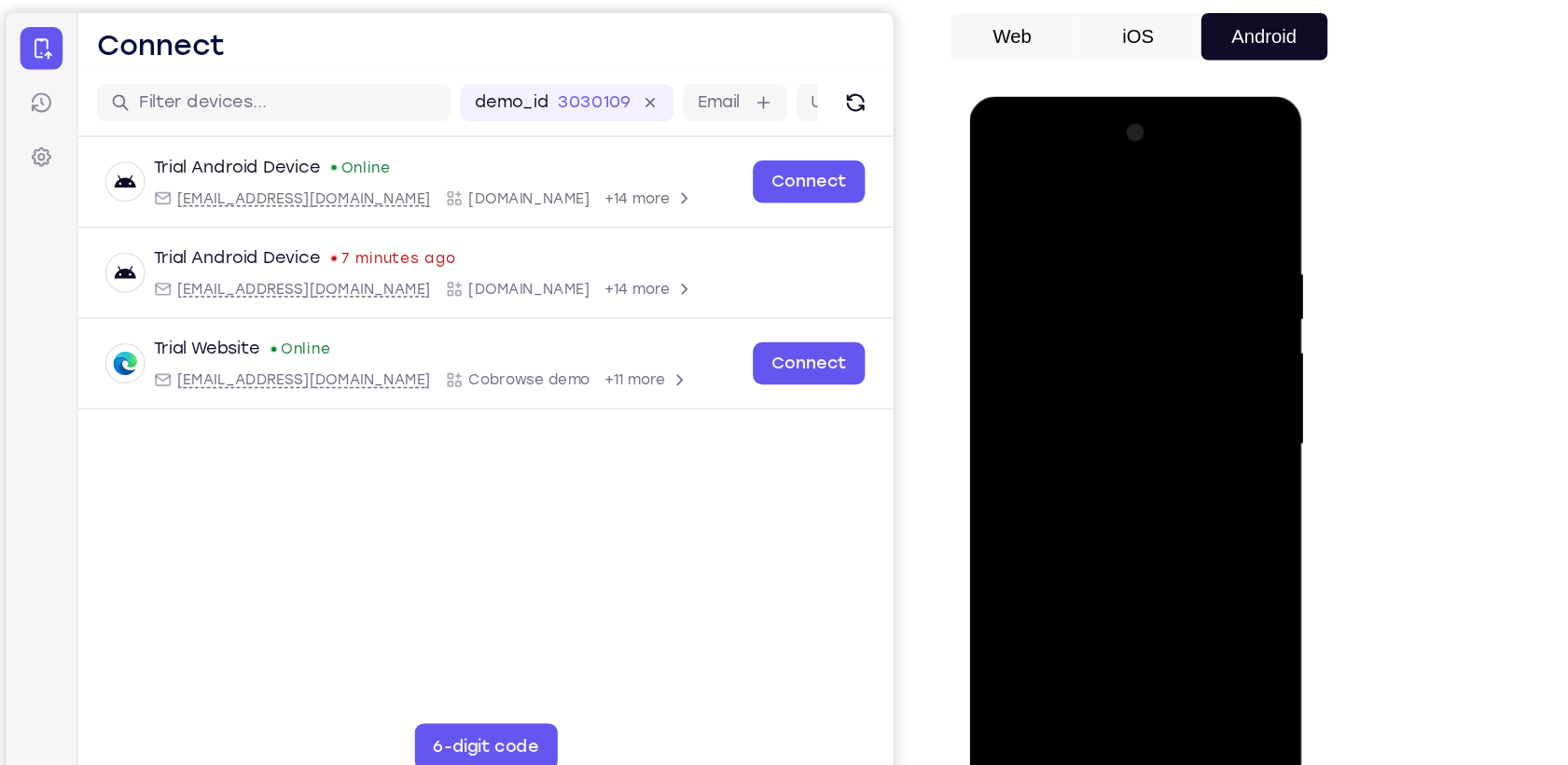
click at [1200, 287] on div at bounding box center [1101, 371] width 235 height 523
click at [1198, 198] on div at bounding box center [1101, 371] width 235 height 523
click at [1180, 596] on div at bounding box center [1101, 371] width 235 height 523
click at [1018, 589] on div at bounding box center [1101, 371] width 235 height 523
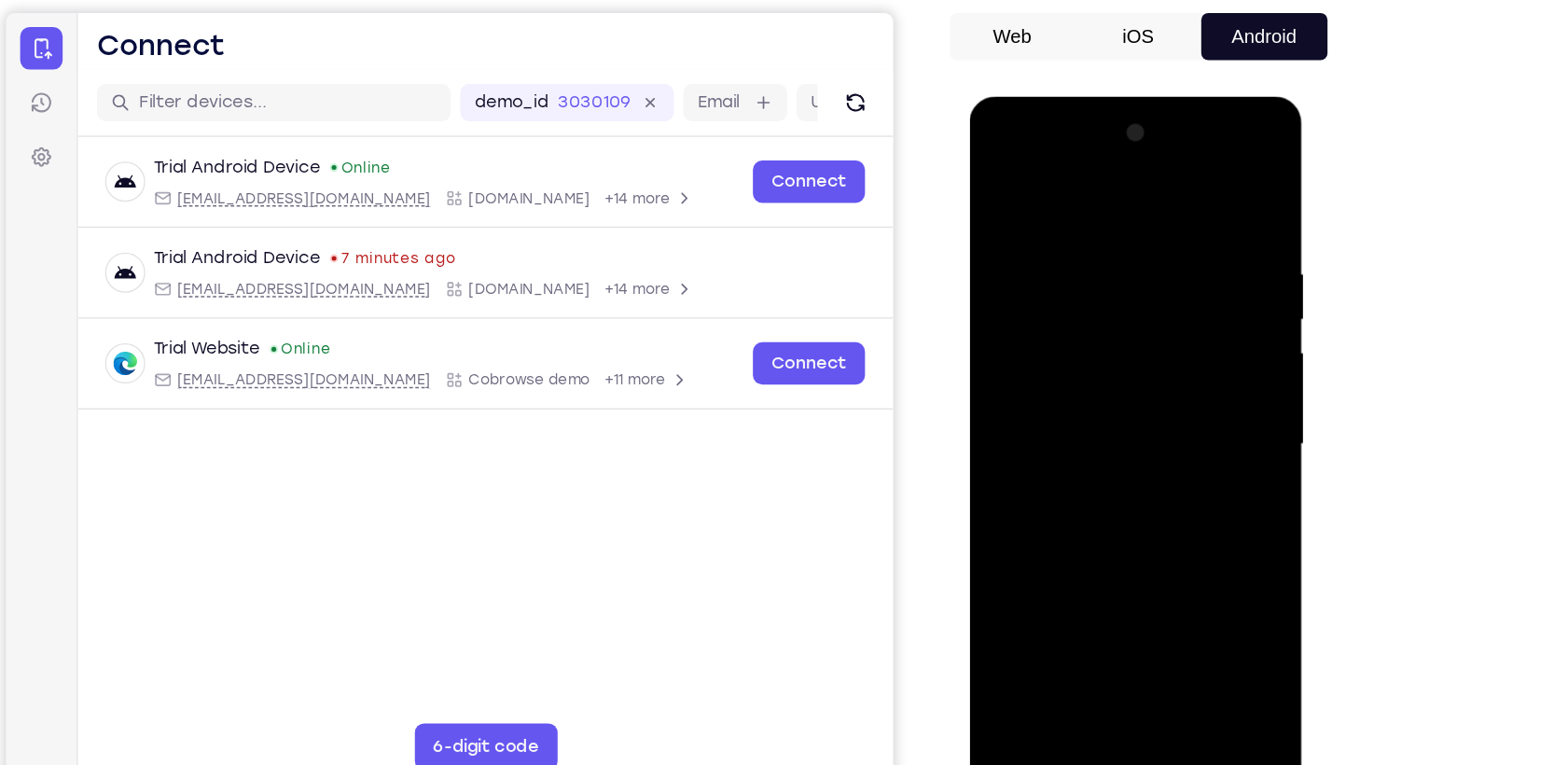
click at [1018, 589] on div at bounding box center [1101, 371] width 235 height 523
drag, startPoint x: 1109, startPoint y: 192, endPoint x: 1118, endPoint y: 469, distance: 277.1
click at [1118, 469] on div at bounding box center [1101, 371] width 235 height 523
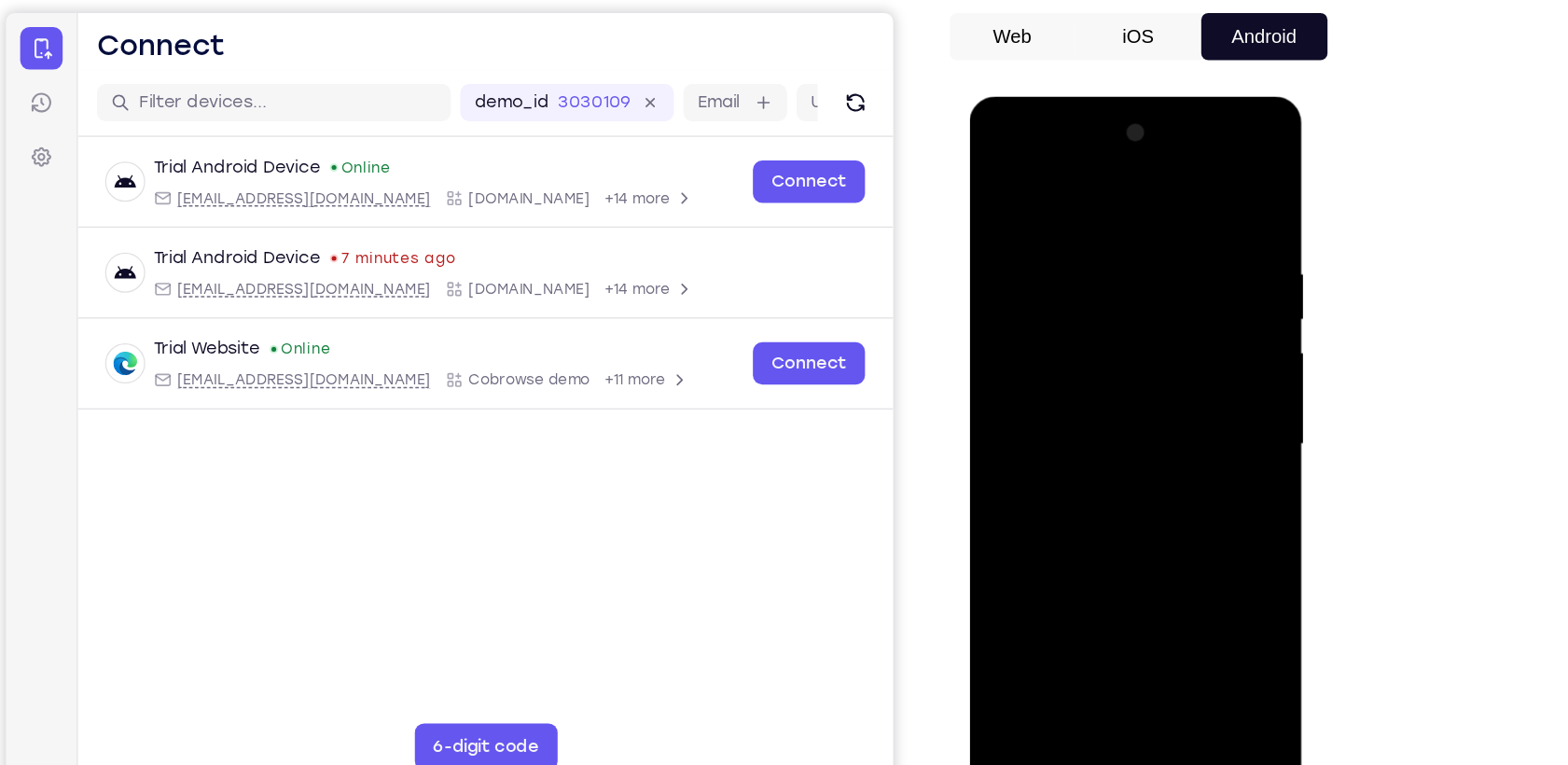
click at [1205, 451] on div at bounding box center [1101, 371] width 235 height 523
drag, startPoint x: 1107, startPoint y: 477, endPoint x: 1128, endPoint y: 255, distance: 223.0
click at [1128, 255] on div at bounding box center [1101, 371] width 235 height 523
drag, startPoint x: 1113, startPoint y: 524, endPoint x: 1119, endPoint y: 242, distance: 282.1
click at [1119, 242] on div at bounding box center [1101, 371] width 235 height 523
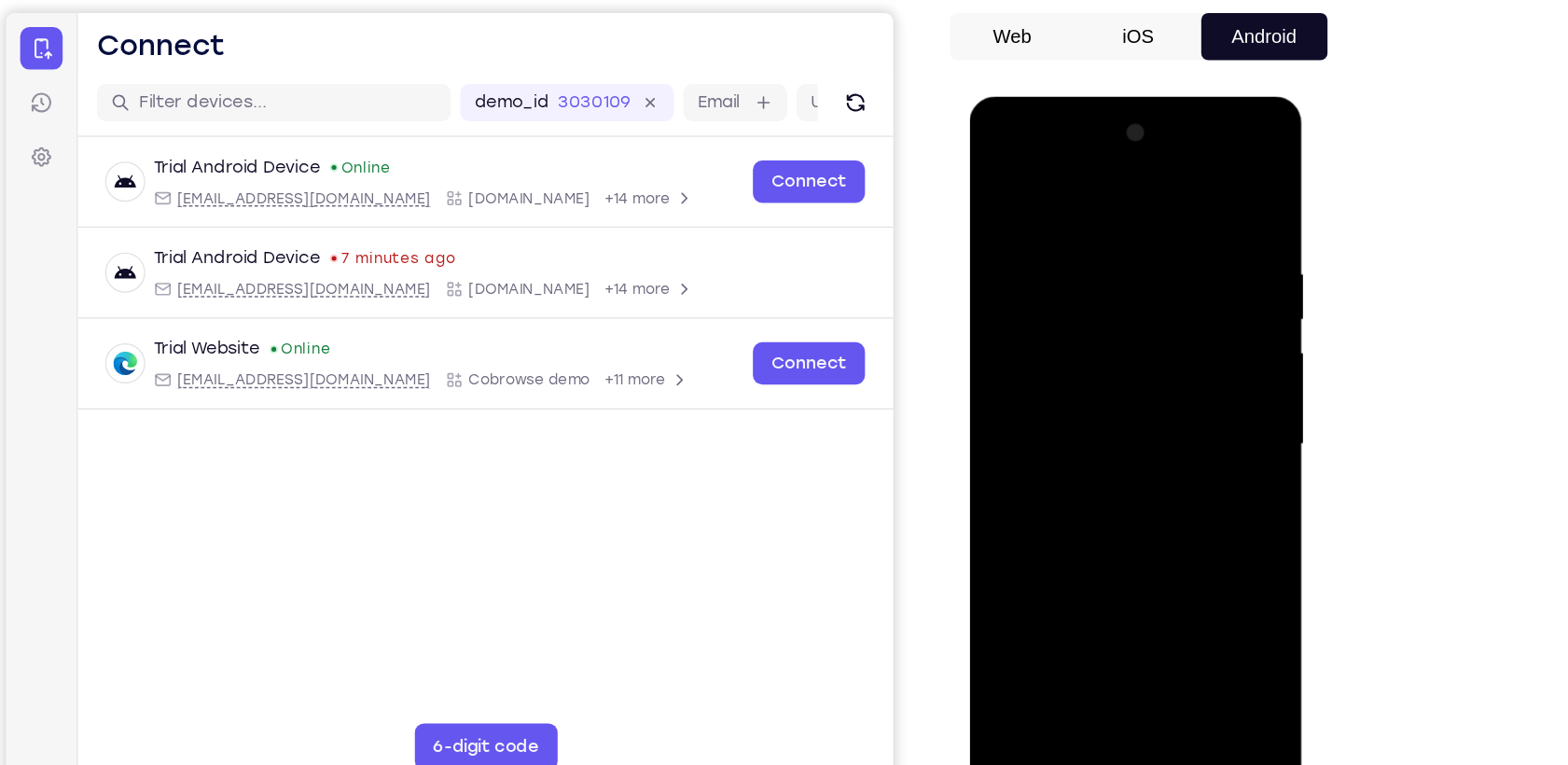
drag, startPoint x: 1108, startPoint y: 500, endPoint x: 1109, endPoint y: 271, distance: 229.0
click at [1109, 271] on div at bounding box center [1101, 371] width 235 height 523
drag, startPoint x: 1097, startPoint y: 534, endPoint x: 1155, endPoint y: 128, distance: 410.1
click at [1155, 128] on div at bounding box center [1101, 371] width 235 height 523
drag, startPoint x: 1101, startPoint y: 492, endPoint x: 1166, endPoint y: 137, distance: 360.9
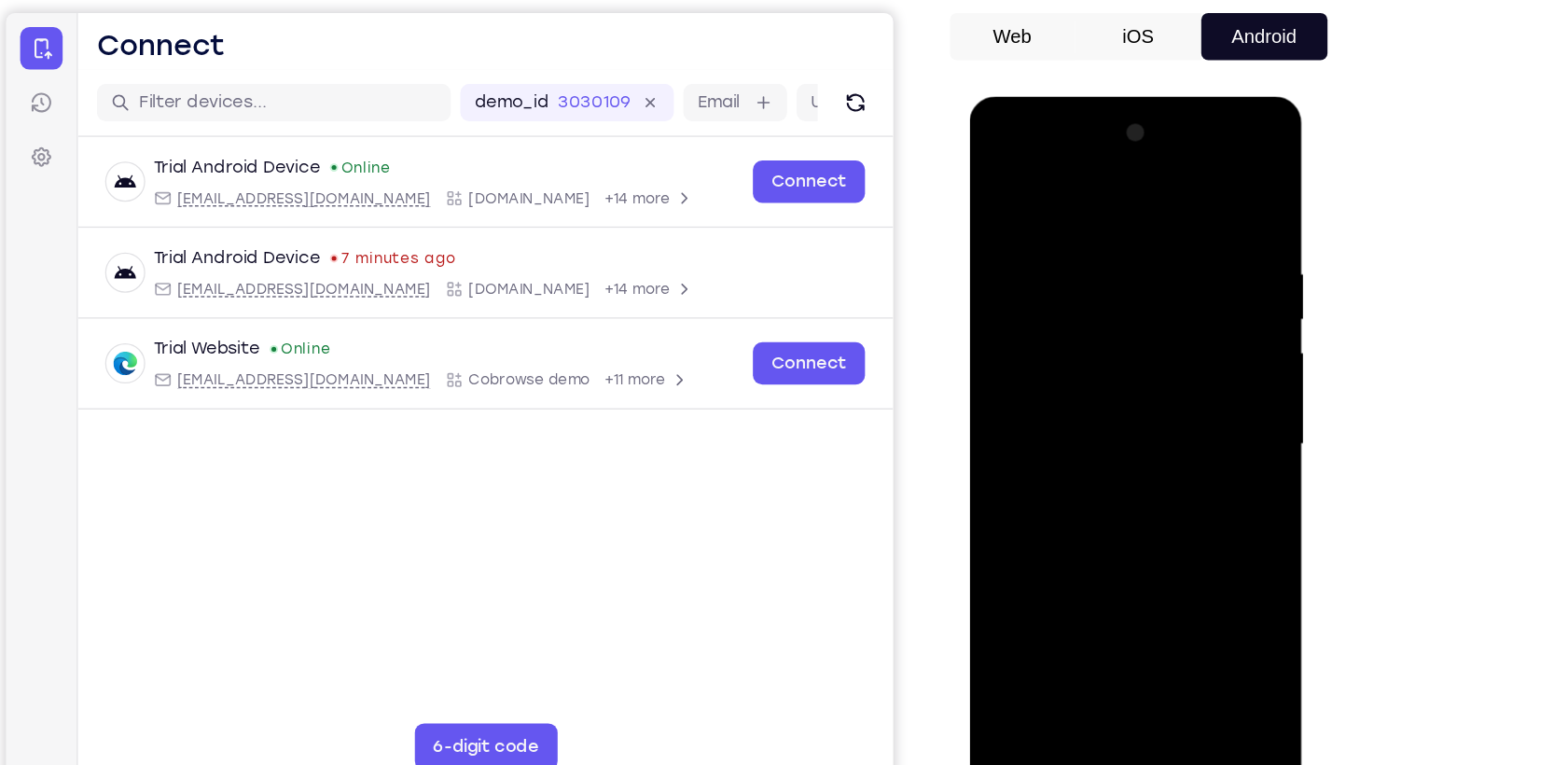
click at [1166, 137] on div at bounding box center [1101, 371] width 235 height 523
drag, startPoint x: 1116, startPoint y: 296, endPoint x: 1110, endPoint y: 466, distance: 170.1
click at [1110, 466] on div at bounding box center [1101, 371] width 235 height 523
click at [1204, 375] on div at bounding box center [1101, 371] width 235 height 523
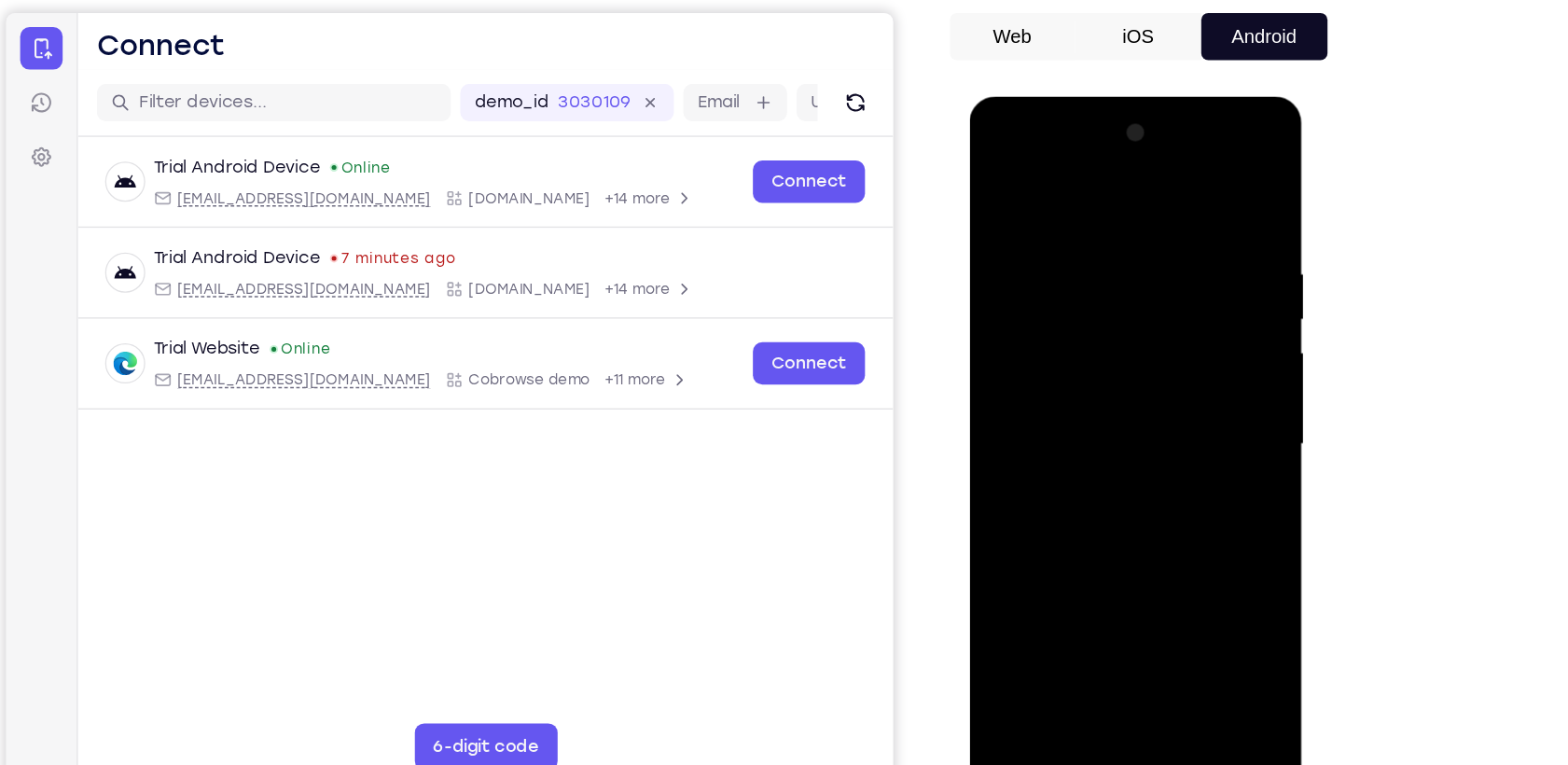
click at [1204, 375] on div at bounding box center [1101, 371] width 235 height 523
click at [1012, 593] on div at bounding box center [1101, 371] width 235 height 523
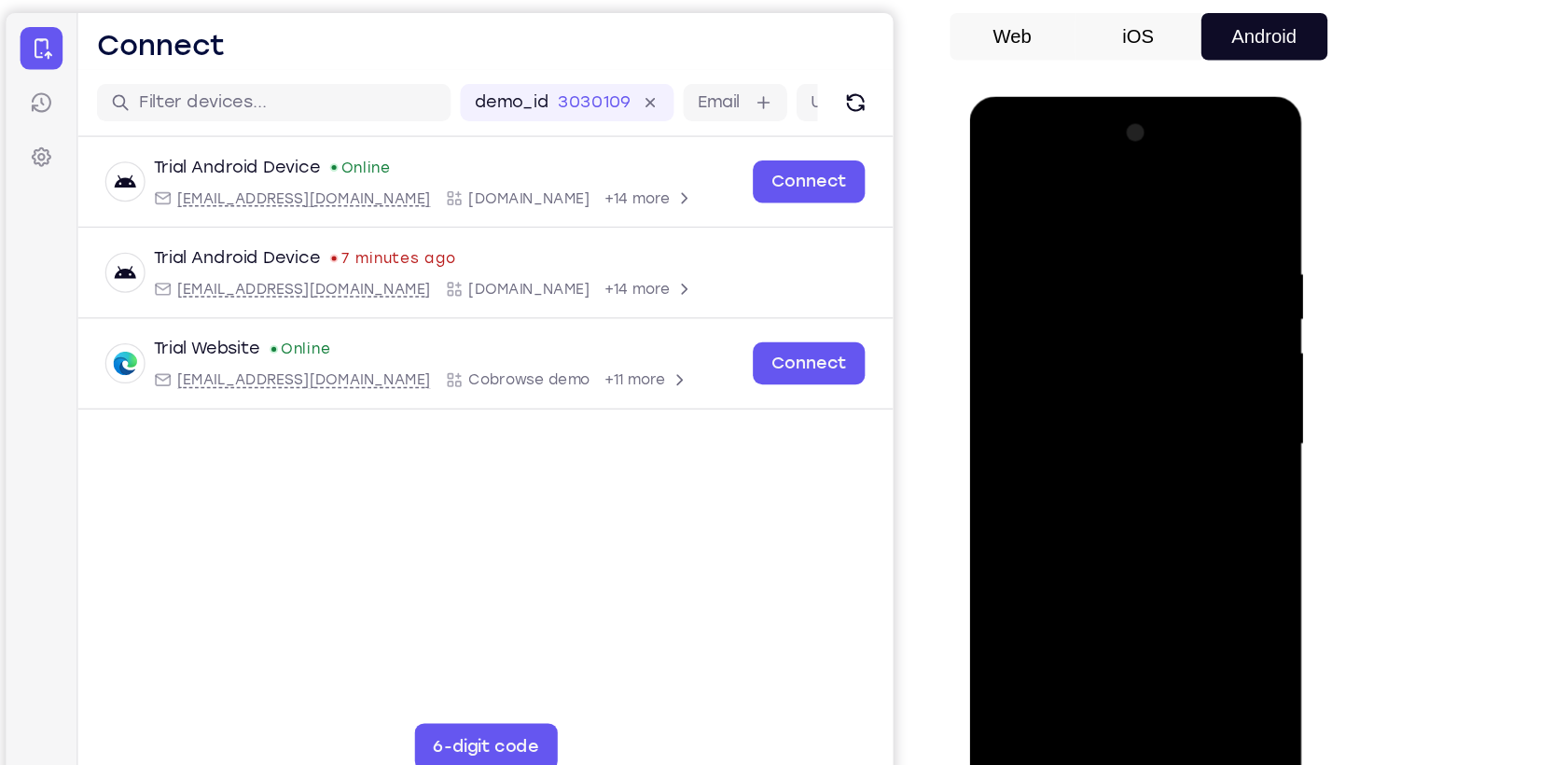
click at [1086, 212] on div at bounding box center [1101, 371] width 235 height 523
click at [1202, 193] on div at bounding box center [1101, 371] width 235 height 523
click at [1186, 587] on div at bounding box center [1101, 371] width 235 height 523
click at [1011, 586] on div at bounding box center [1101, 371] width 235 height 523
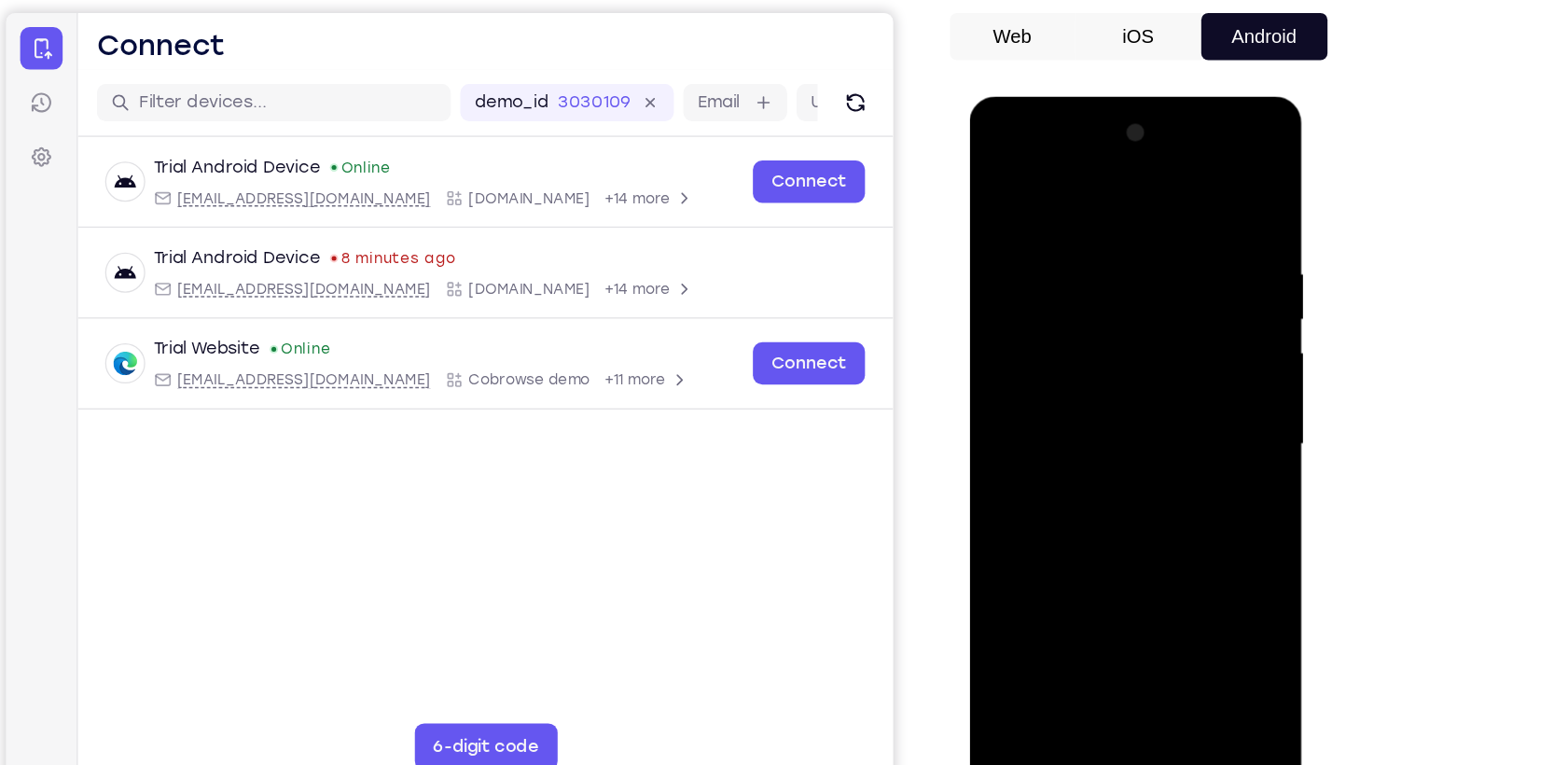
drag, startPoint x: 1110, startPoint y: 181, endPoint x: 1099, endPoint y: 430, distance: 249.2
click at [1099, 430] on div at bounding box center [1101, 371] width 235 height 523
click at [1198, 589] on div at bounding box center [1101, 371] width 235 height 523
click at [1099, 249] on div at bounding box center [1101, 371] width 235 height 523
click at [1171, 406] on div at bounding box center [1101, 371] width 235 height 523
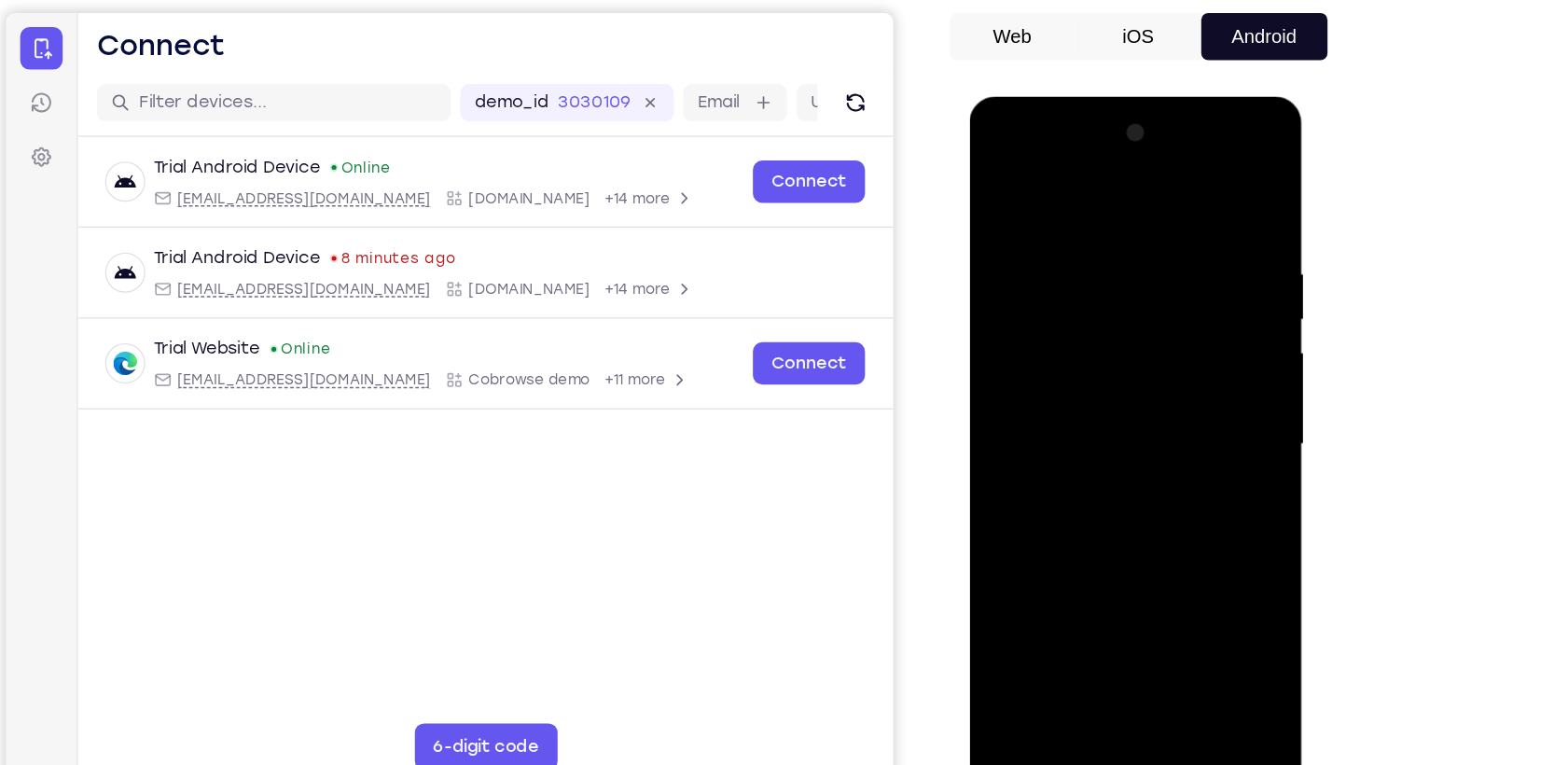
click at [1052, 594] on div at bounding box center [1101, 371] width 235 height 523
click at [1162, 439] on div at bounding box center [1101, 371] width 235 height 523
drag, startPoint x: 1146, startPoint y: 572, endPoint x: 1182, endPoint y: 417, distance: 159.1
click at [1182, 417] on div at bounding box center [1101, 371] width 235 height 523
drag, startPoint x: 1149, startPoint y: 555, endPoint x: 1162, endPoint y: 483, distance: 73.2
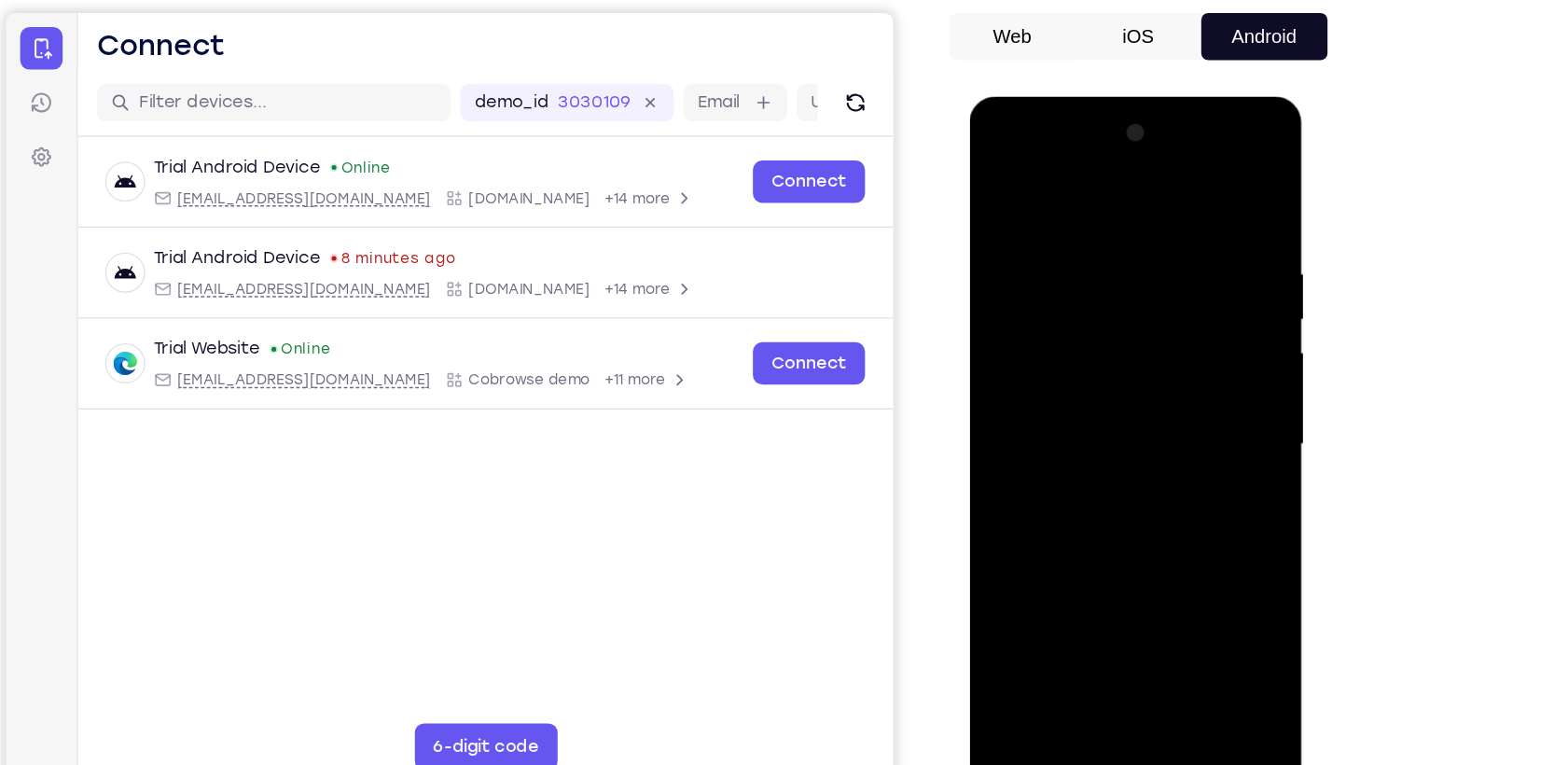
click at [1162, 483] on div at bounding box center [1101, 371] width 235 height 523
drag, startPoint x: 1151, startPoint y: 484, endPoint x: 1147, endPoint y: 569, distance: 85.1
click at [1147, 569] on div at bounding box center [1101, 371] width 235 height 523
click at [1054, 534] on div at bounding box center [1101, 371] width 235 height 523
drag, startPoint x: 1162, startPoint y: 344, endPoint x: 1175, endPoint y: 230, distance: 114.7
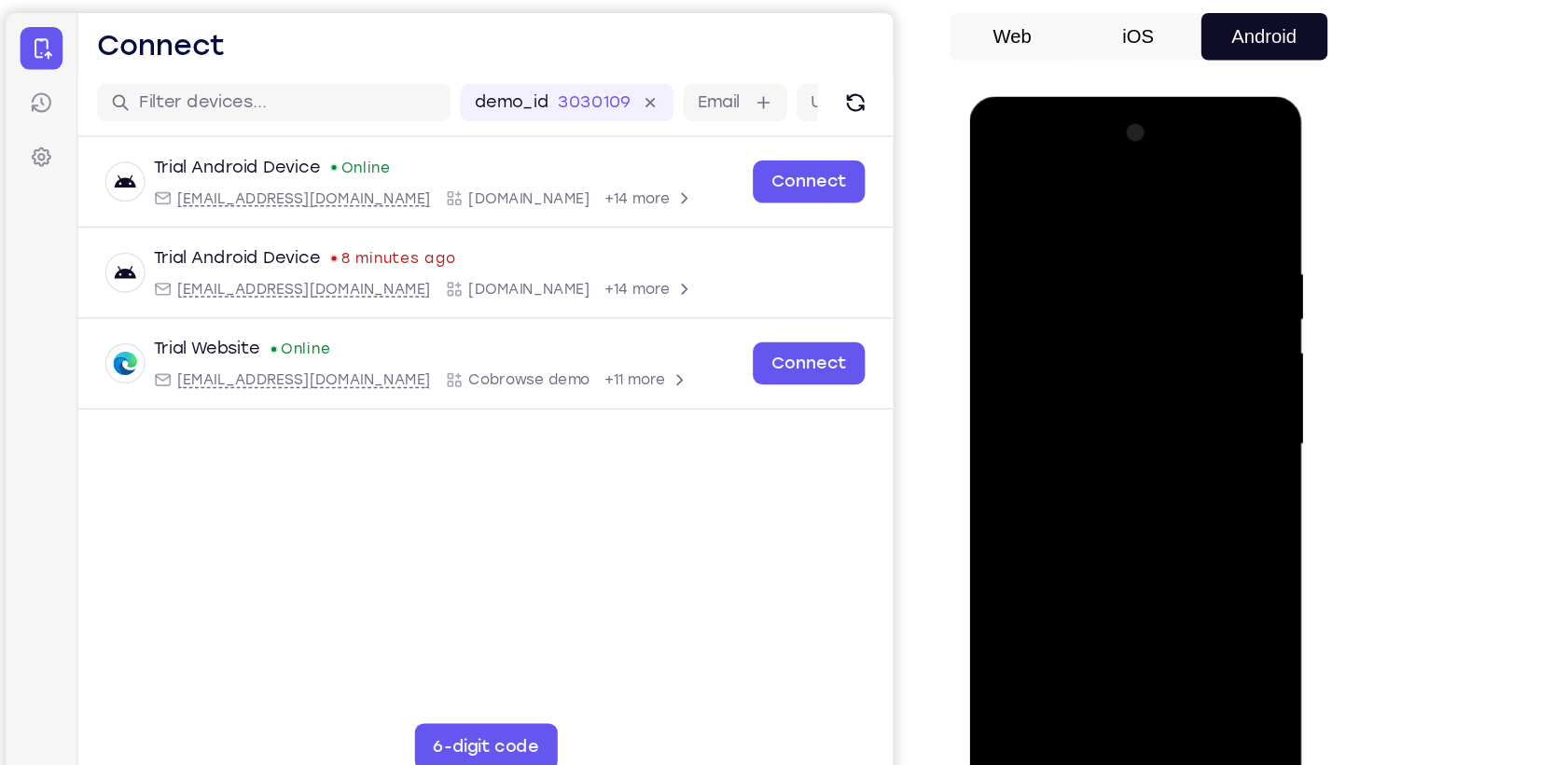
click at [1175, 230] on div at bounding box center [1101, 371] width 235 height 523
click at [1206, 587] on div at bounding box center [1101, 371] width 235 height 523
click at [1006, 176] on div at bounding box center [1101, 371] width 235 height 523
drag, startPoint x: 1123, startPoint y: 268, endPoint x: 1101, endPoint y: 375, distance: 109.2
click at [1101, 375] on div at bounding box center [1101, 371] width 235 height 523
